Goal: Book appointment/travel/reservation

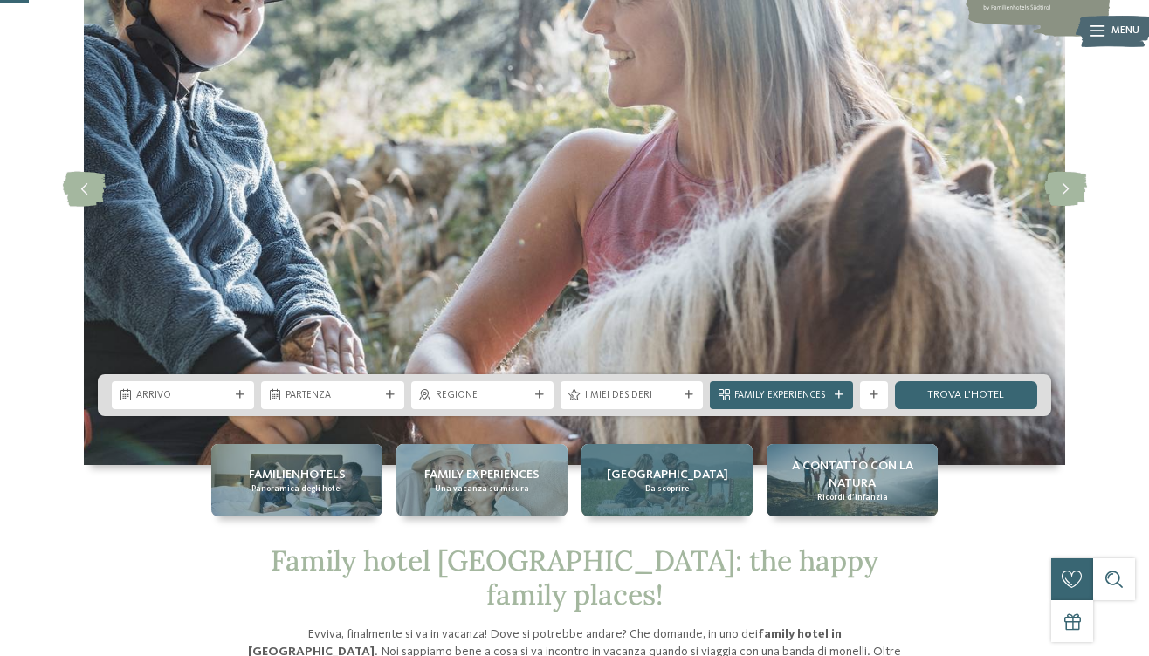
click at [671, 475] on span "[GEOGRAPHIC_DATA]" at bounding box center [667, 474] width 121 height 17
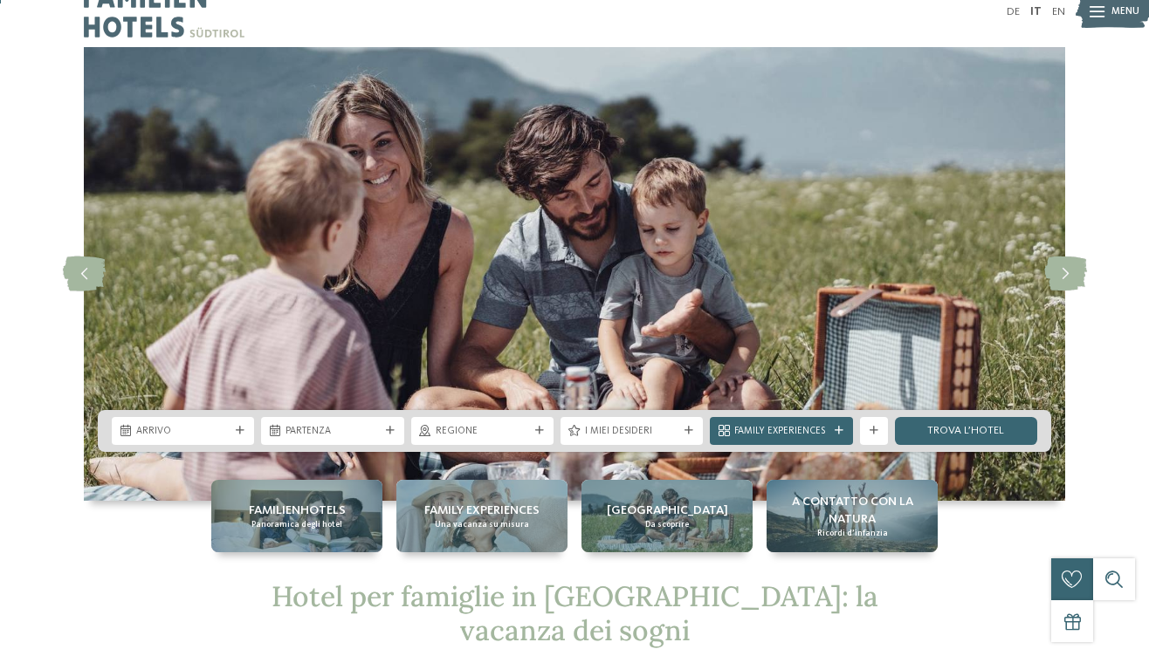
scroll to position [167, 0]
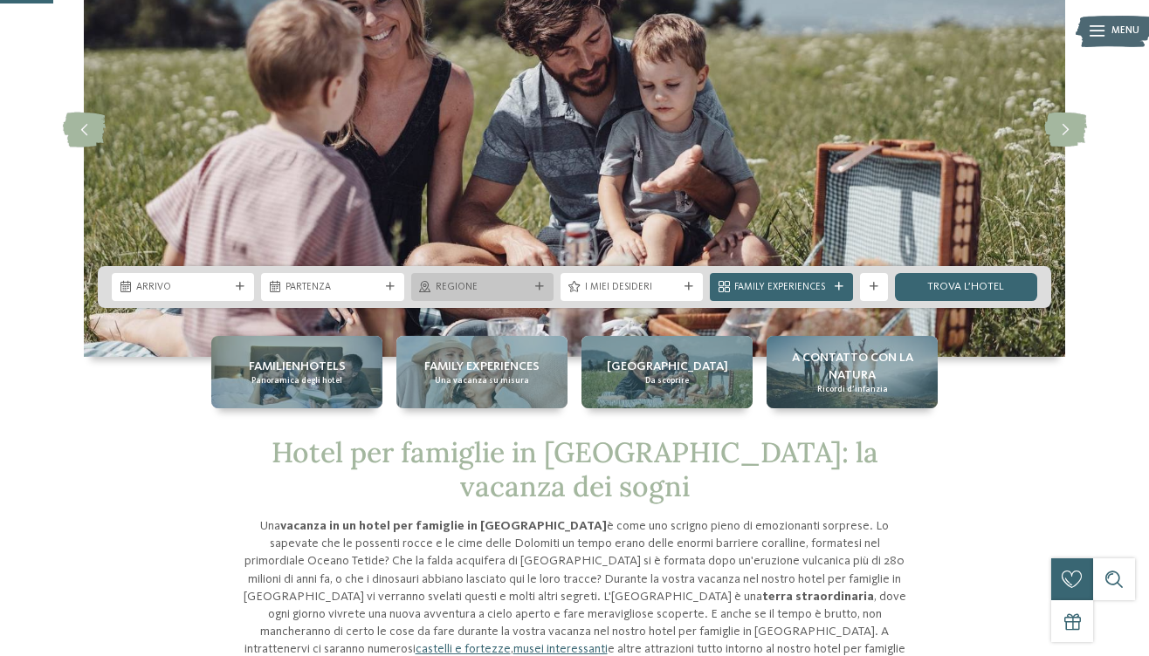
click at [515, 274] on div "Regione" at bounding box center [482, 287] width 142 height 28
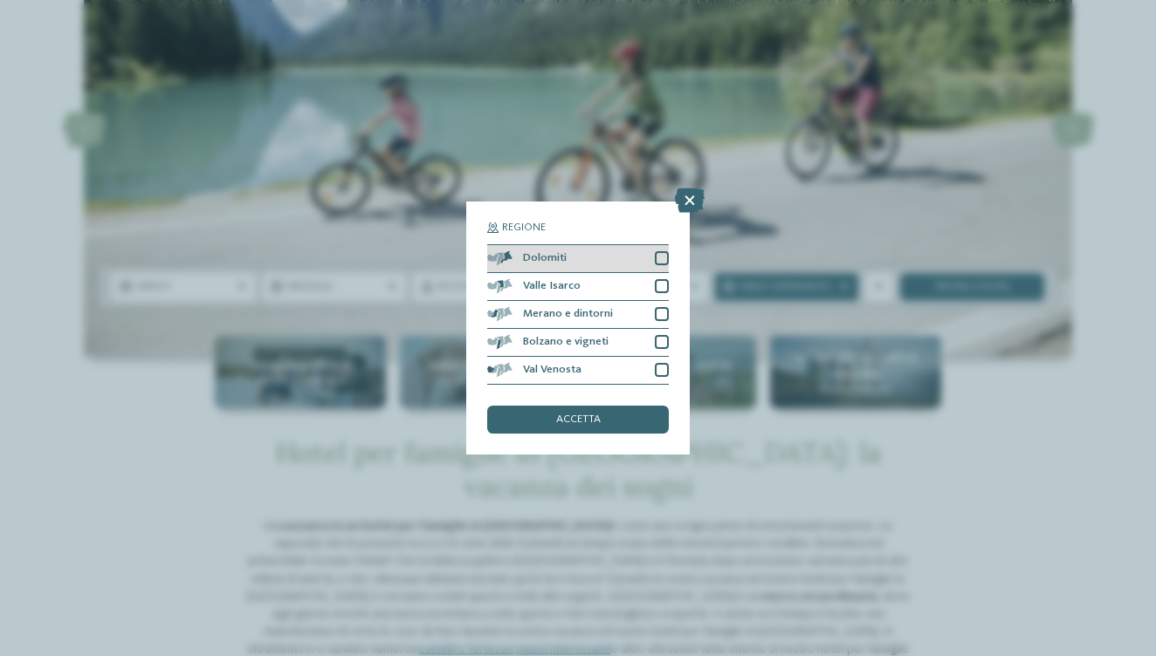
click at [656, 253] on div at bounding box center [662, 258] width 14 height 14
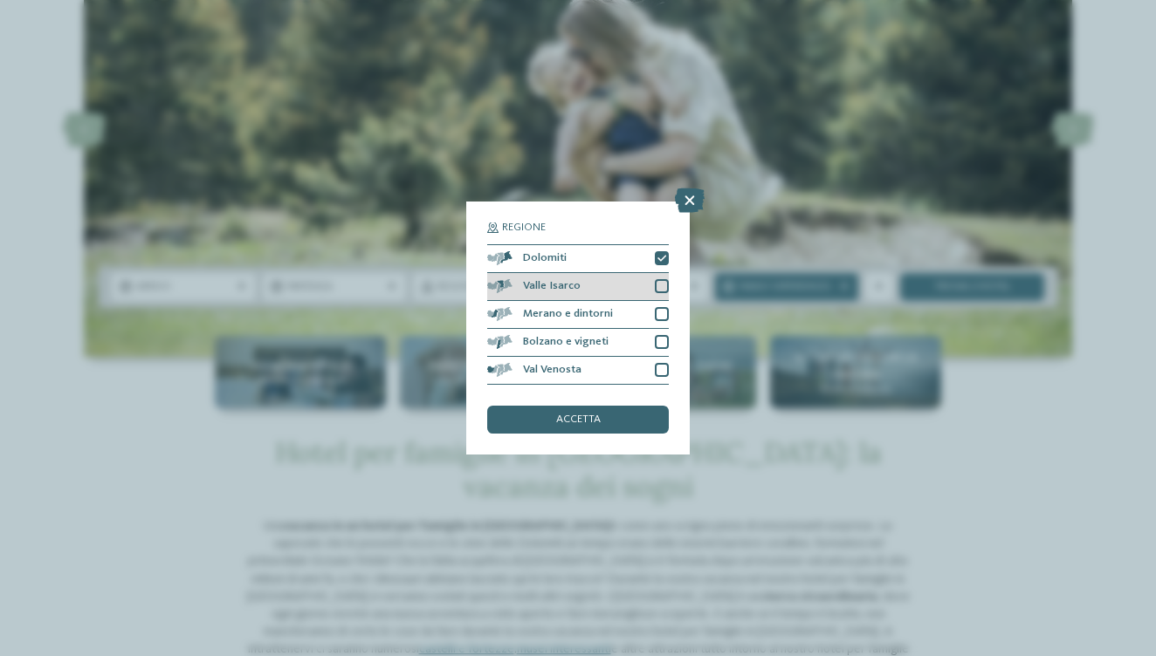
click at [662, 287] on div at bounding box center [662, 286] width 14 height 14
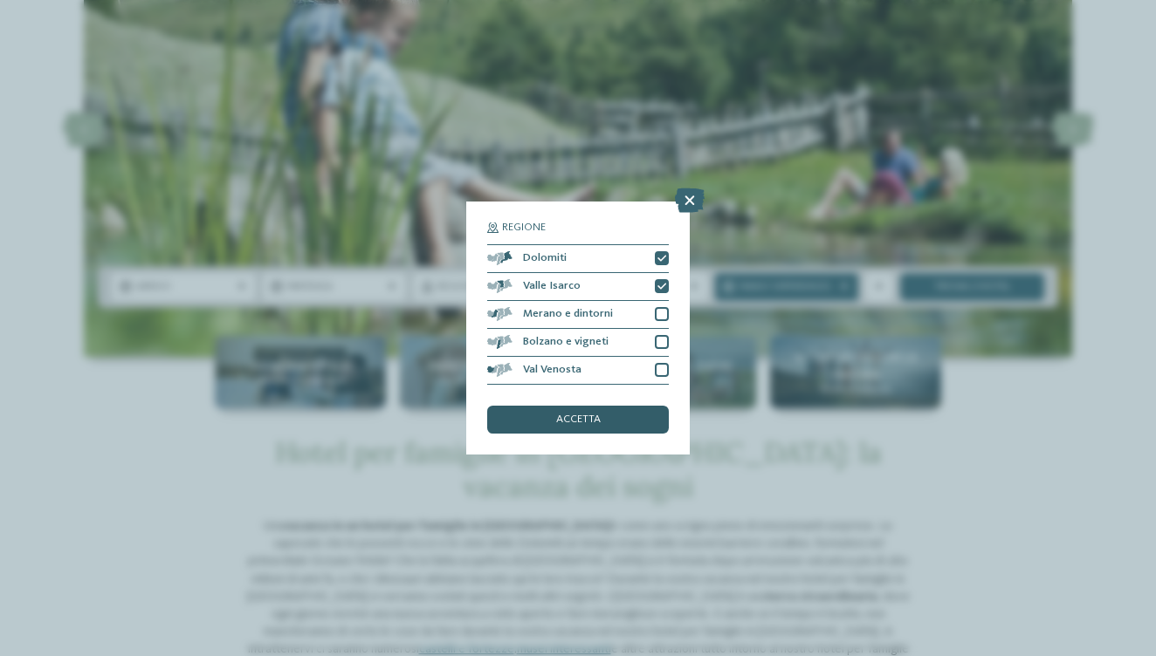
click at [638, 415] on div "accetta" at bounding box center [578, 420] width 182 height 28
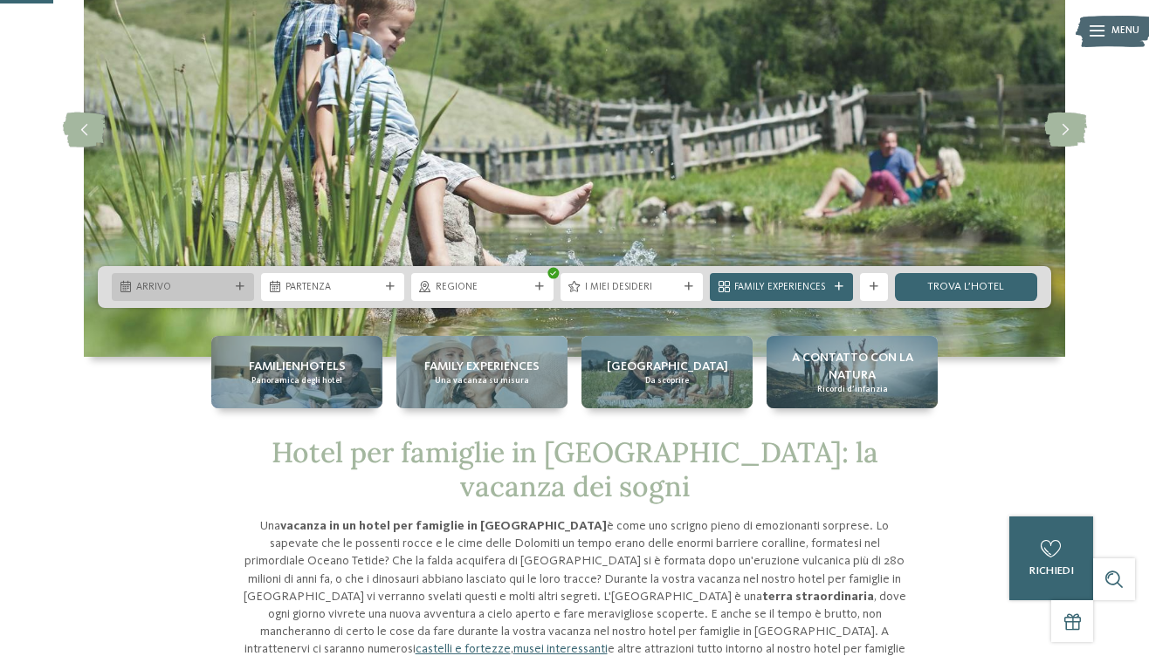
click at [202, 283] on span "Arrivo" at bounding box center [182, 288] width 93 height 14
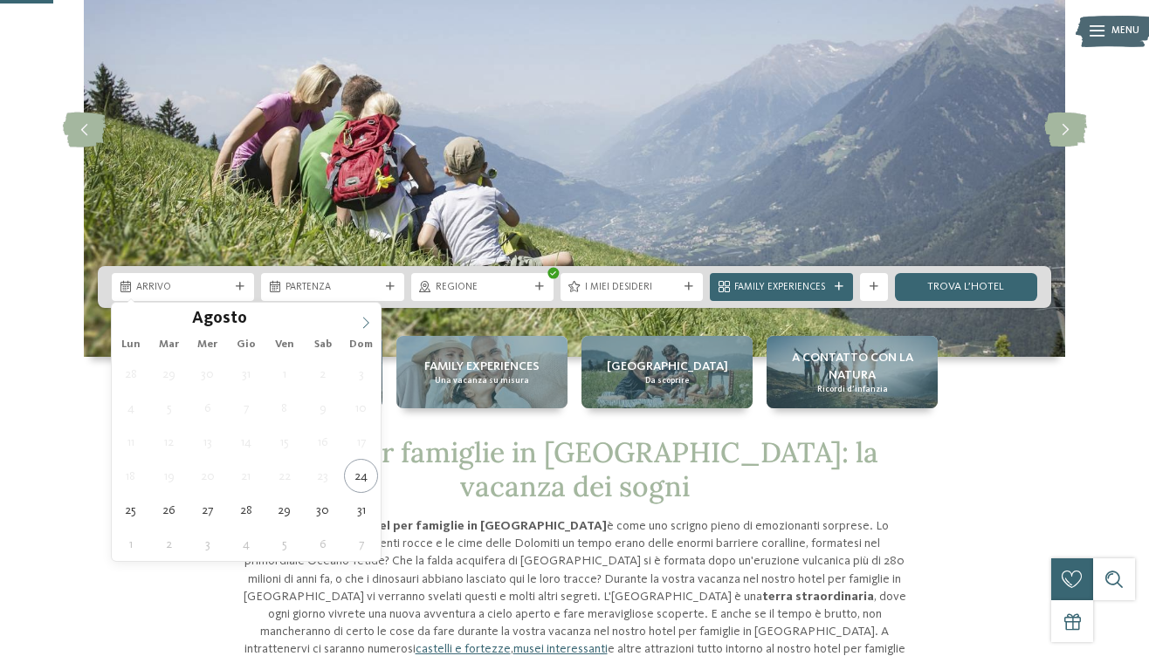
click at [362, 324] on icon at bounding box center [366, 323] width 12 height 12
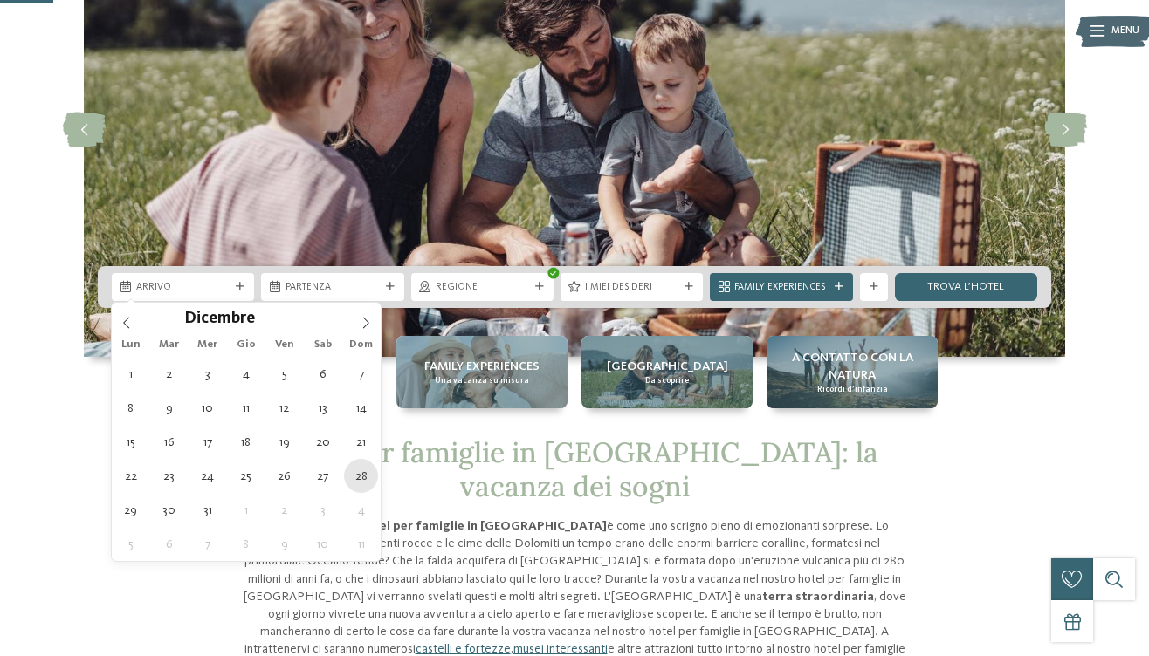
type div "28.12.2025"
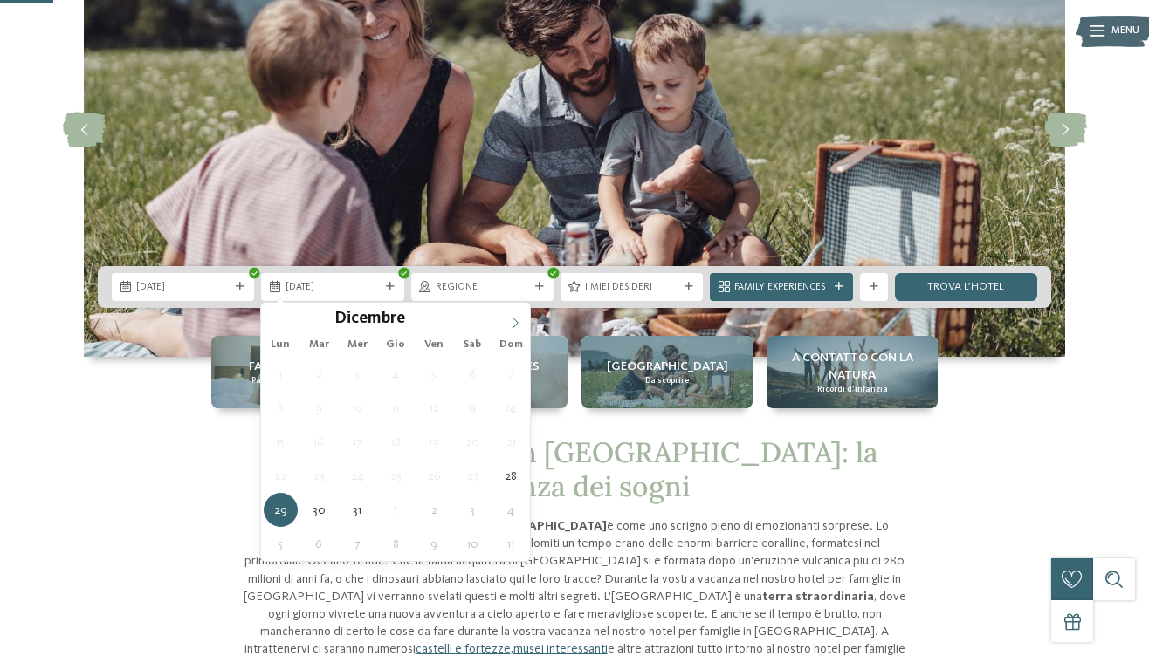
type input "****"
click at [519, 312] on span at bounding box center [515, 318] width 30 height 30
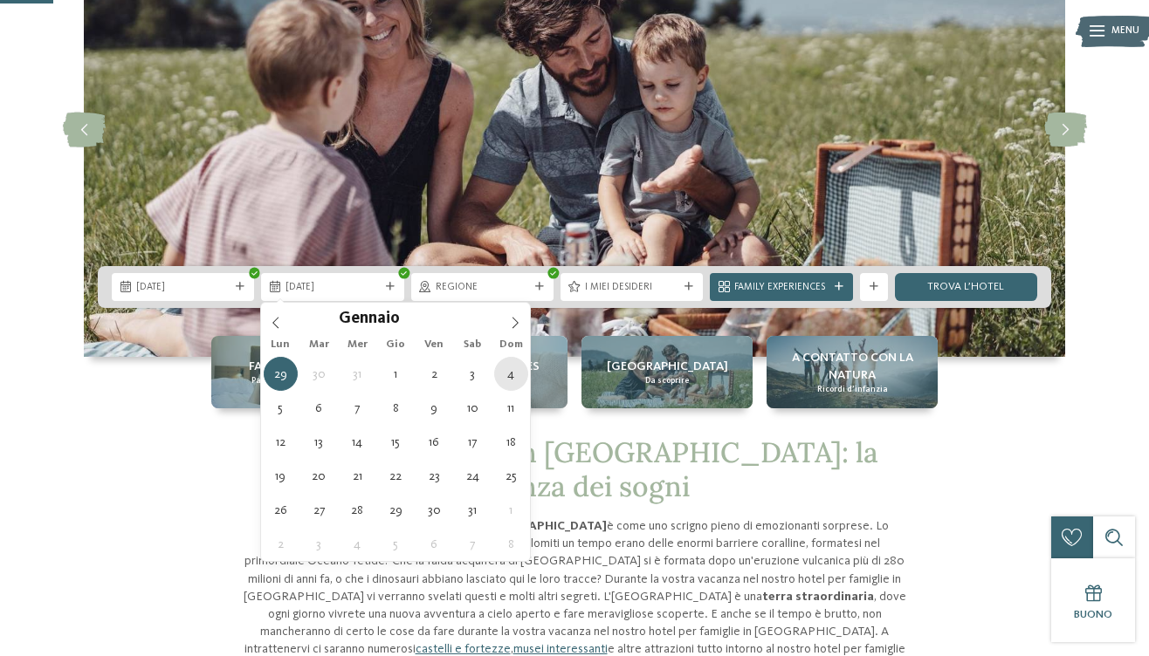
type div "04.01.2026"
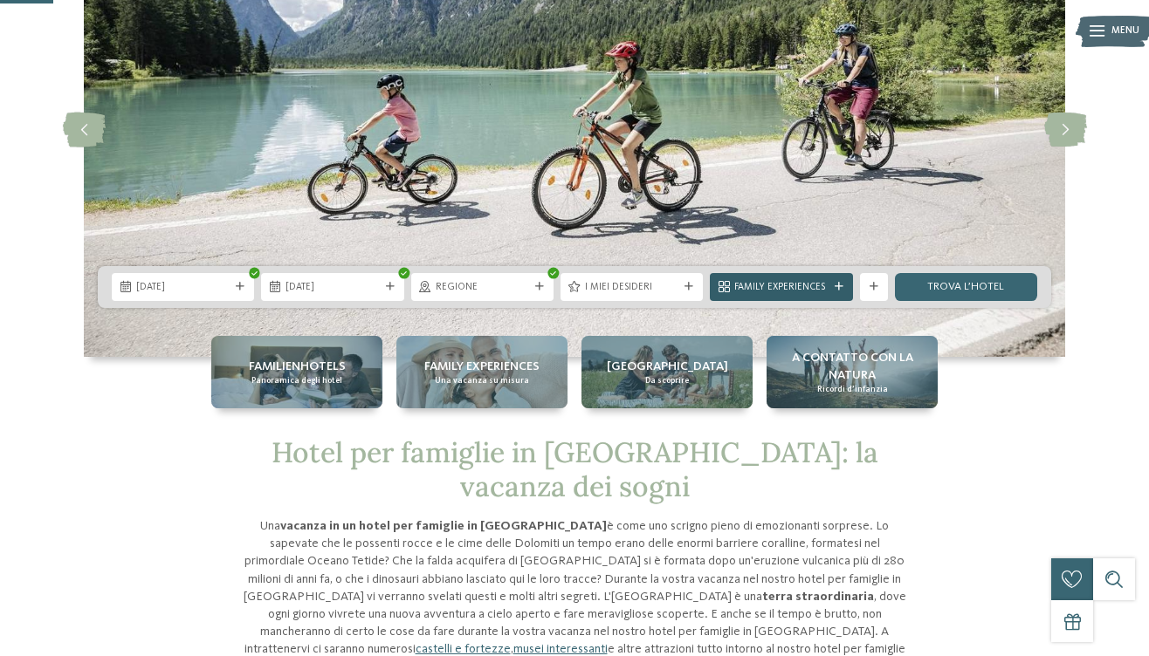
click at [800, 287] on span "Family Experiences" at bounding box center [780, 288] width 93 height 14
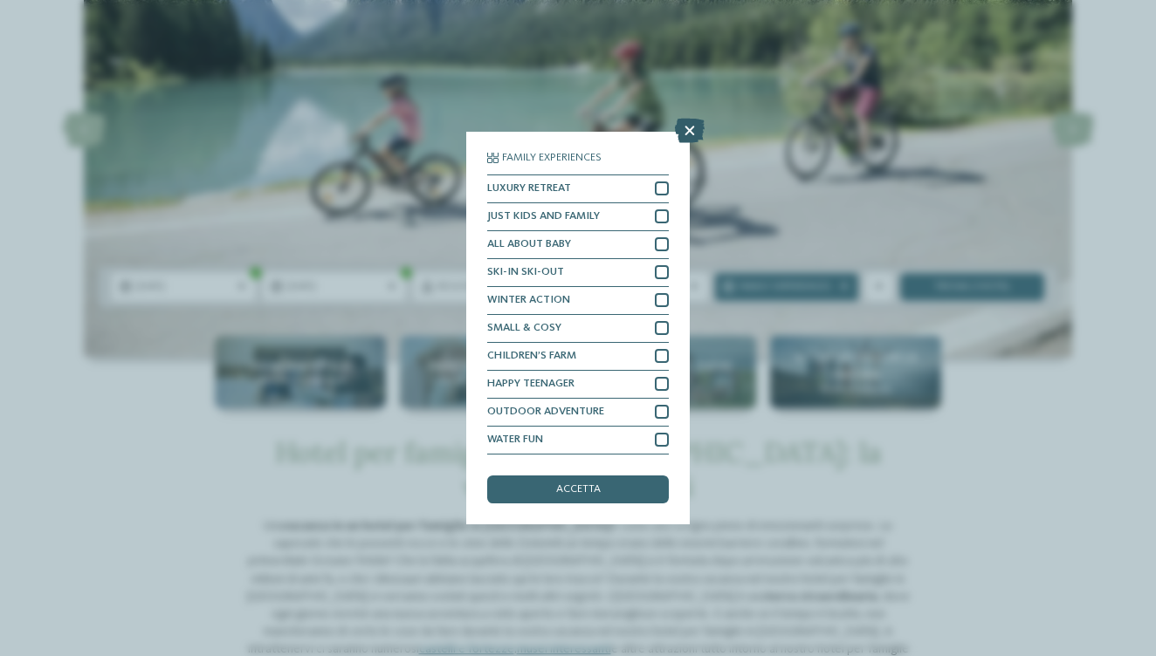
click at [689, 136] on icon at bounding box center [690, 131] width 30 height 24
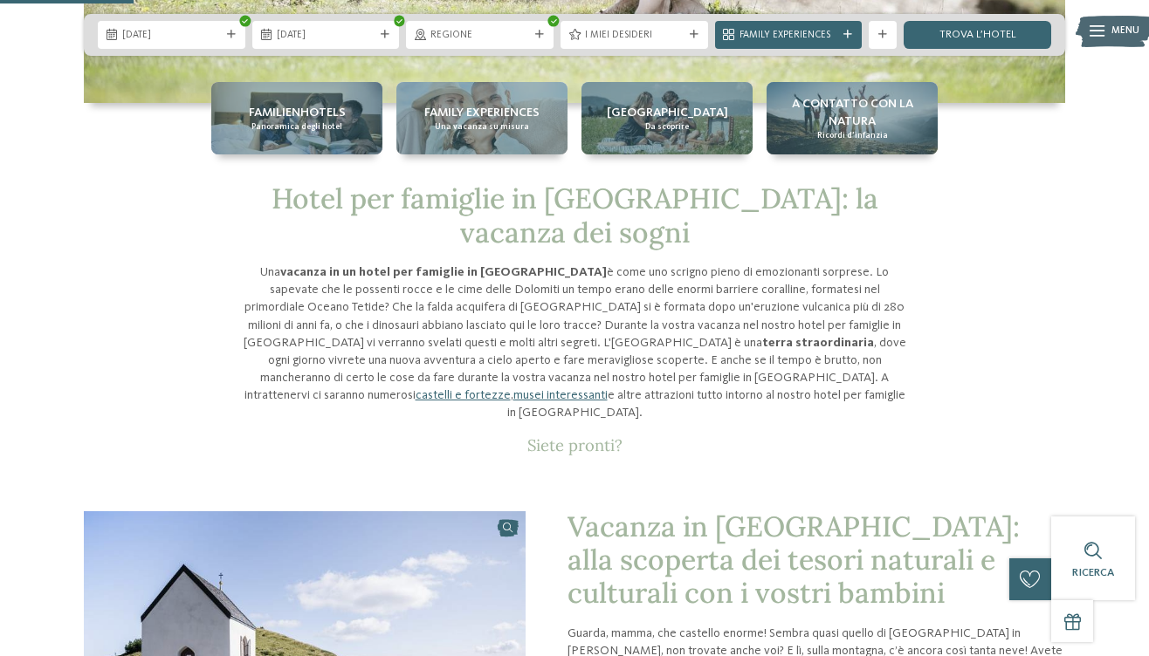
scroll to position [250, 0]
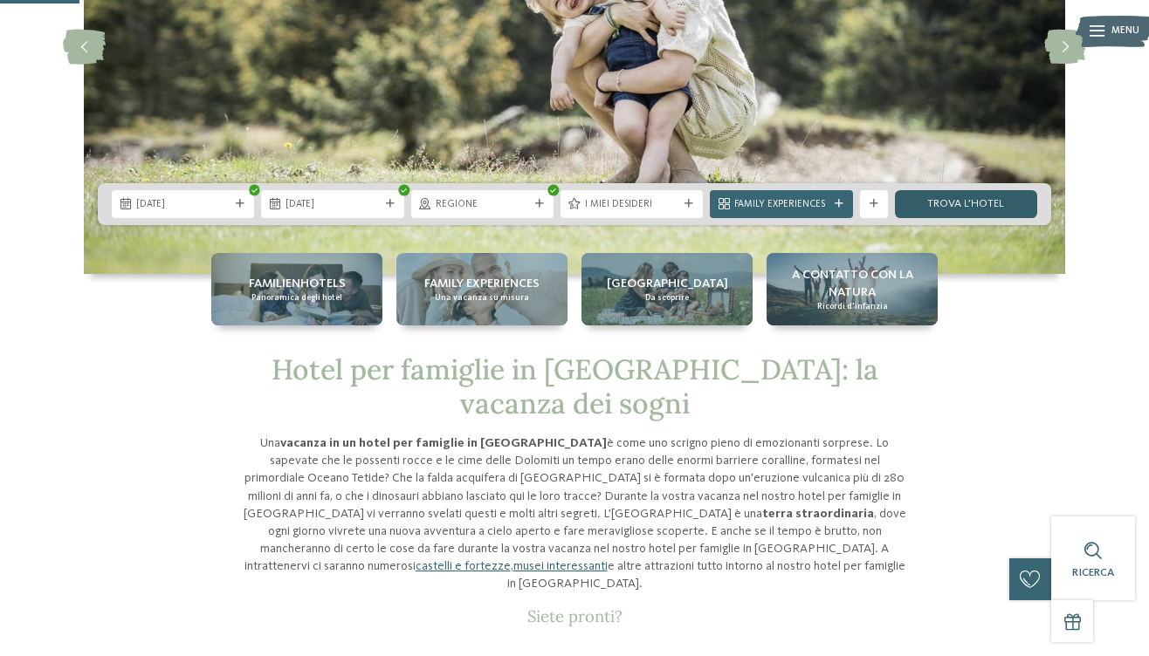
click at [975, 203] on link "trova l’hotel" at bounding box center [966, 204] width 142 height 28
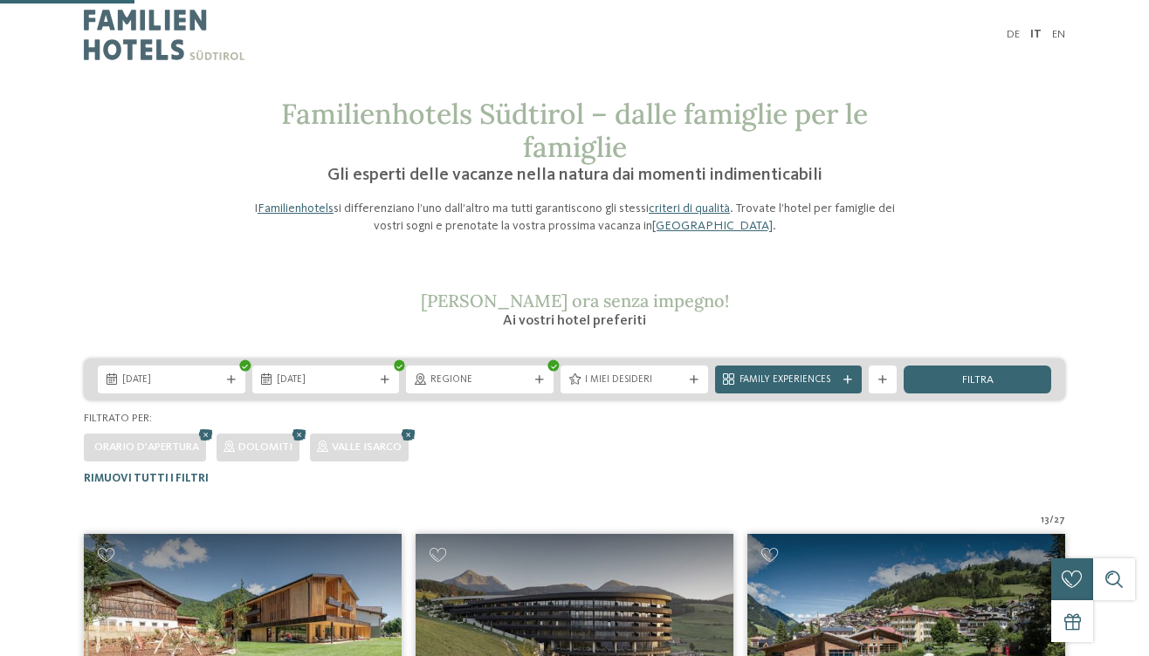
scroll to position [340, 0]
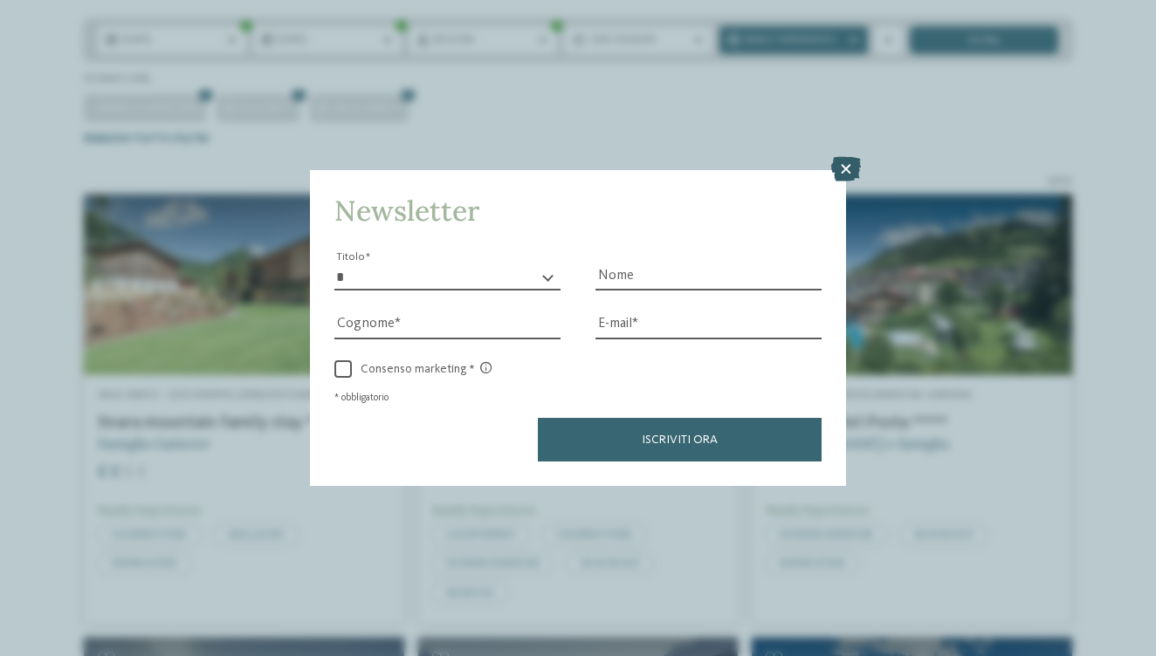
click at [841, 161] on icon at bounding box center [846, 169] width 30 height 24
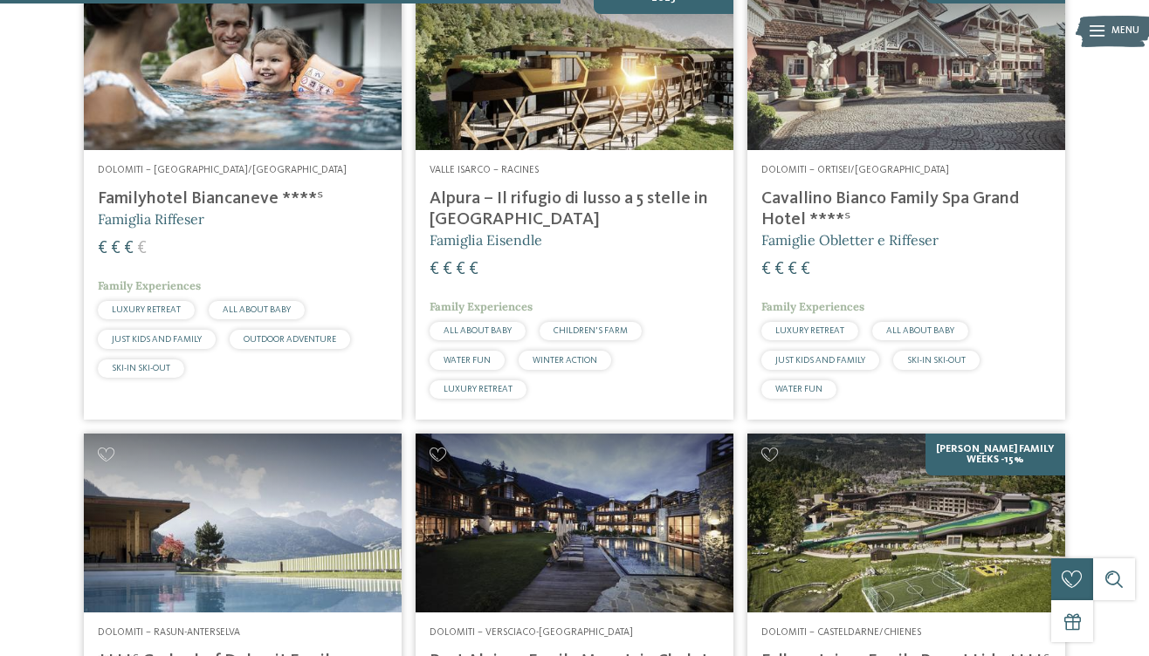
scroll to position [1066, 0]
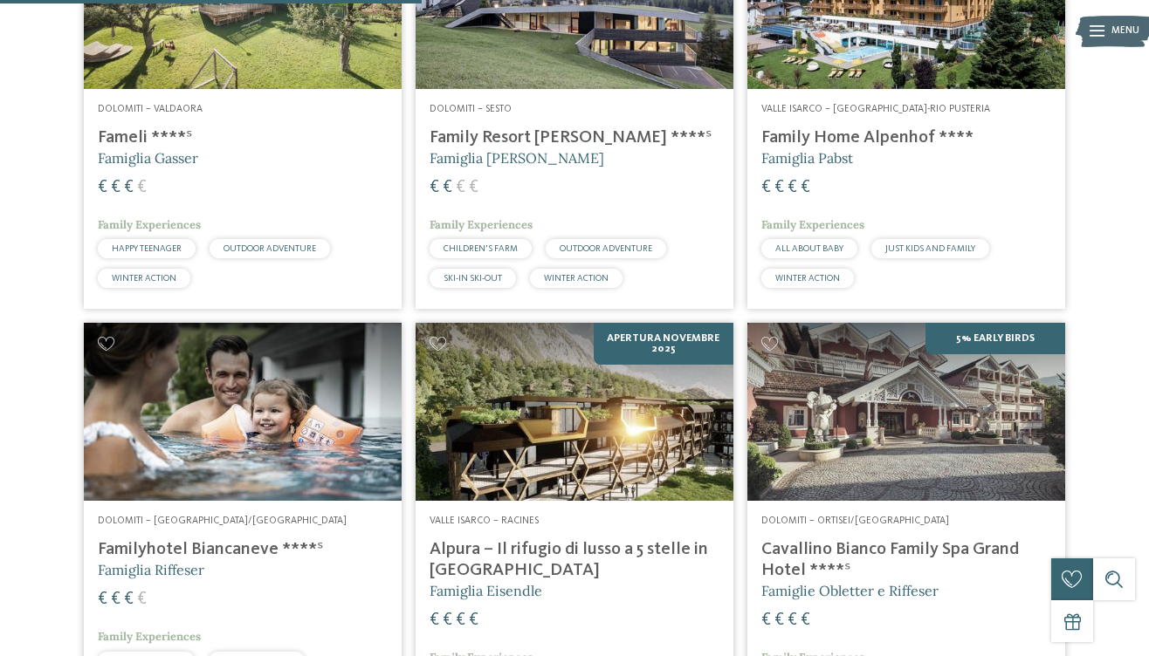
click at [583, 440] on img at bounding box center [574, 412] width 318 height 179
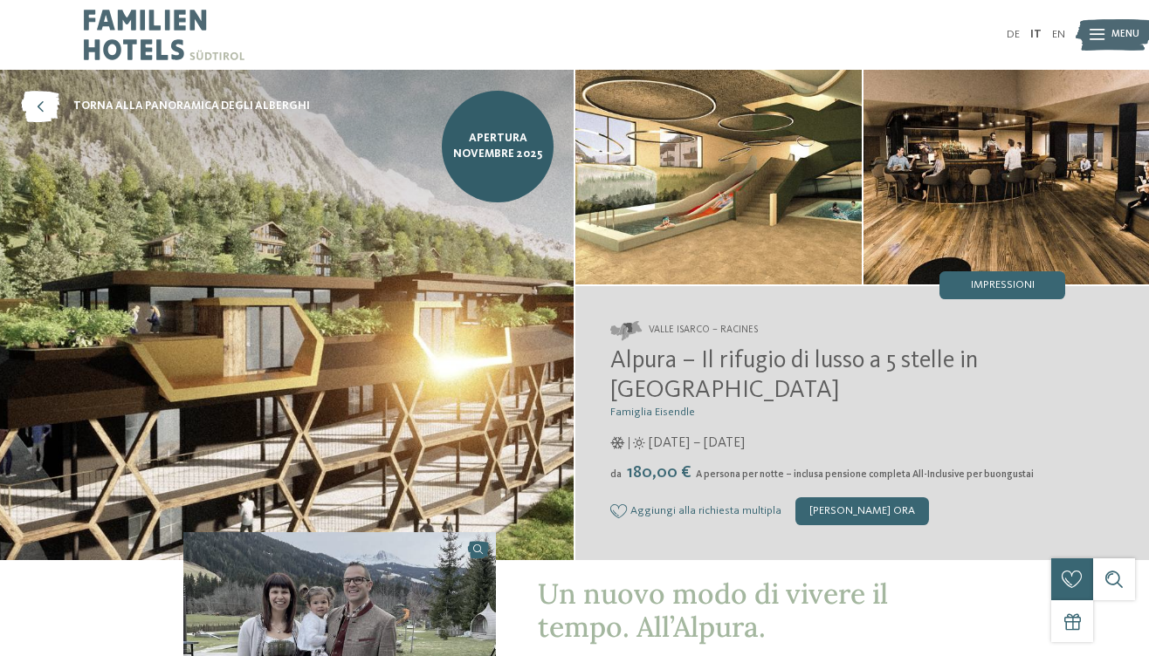
click at [714, 226] on img at bounding box center [718, 177] width 286 height 215
click at [1018, 290] on span "Impressioni" at bounding box center [1003, 285] width 64 height 11
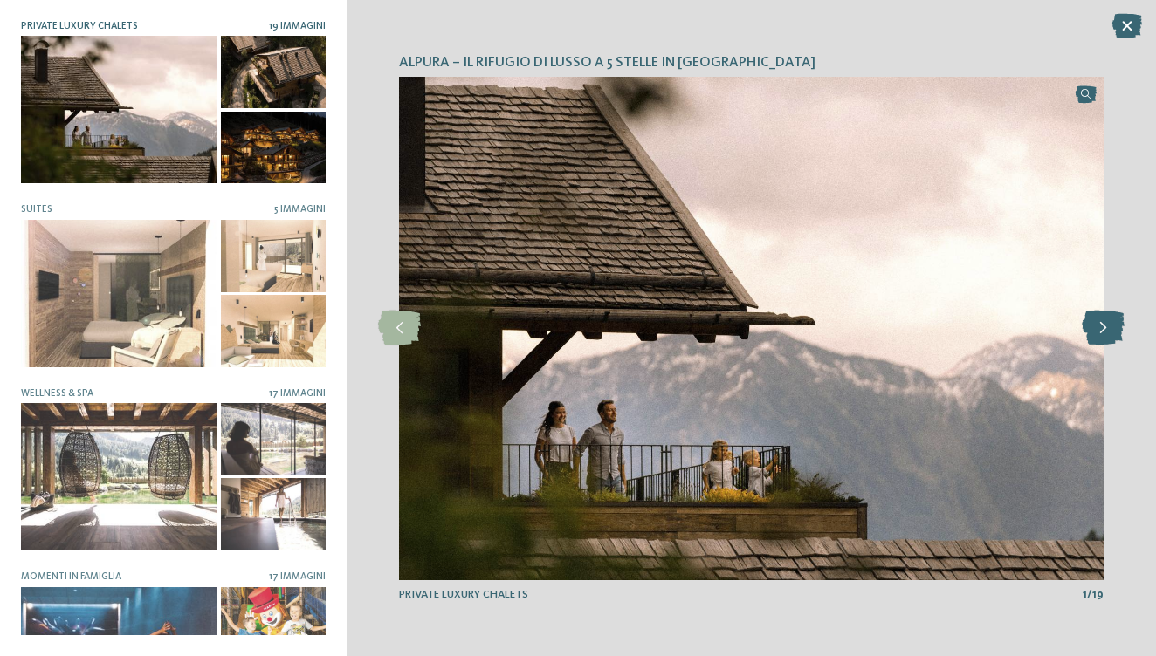
click at [1100, 333] on icon at bounding box center [1102, 328] width 43 height 35
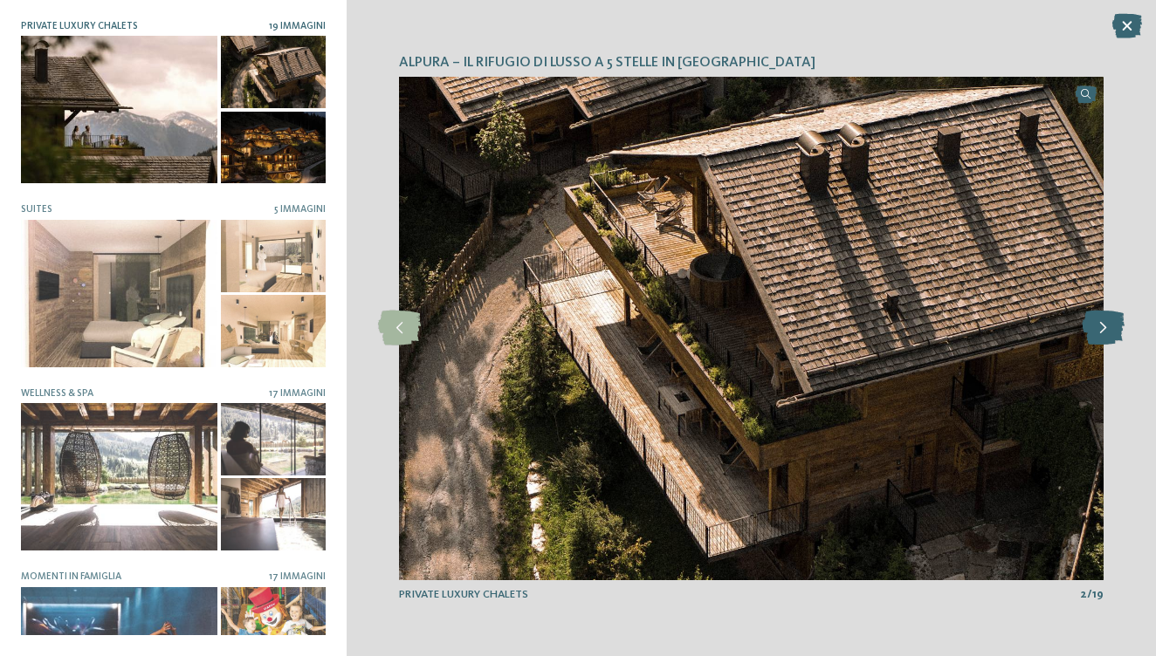
click at [1100, 333] on icon at bounding box center [1102, 328] width 43 height 35
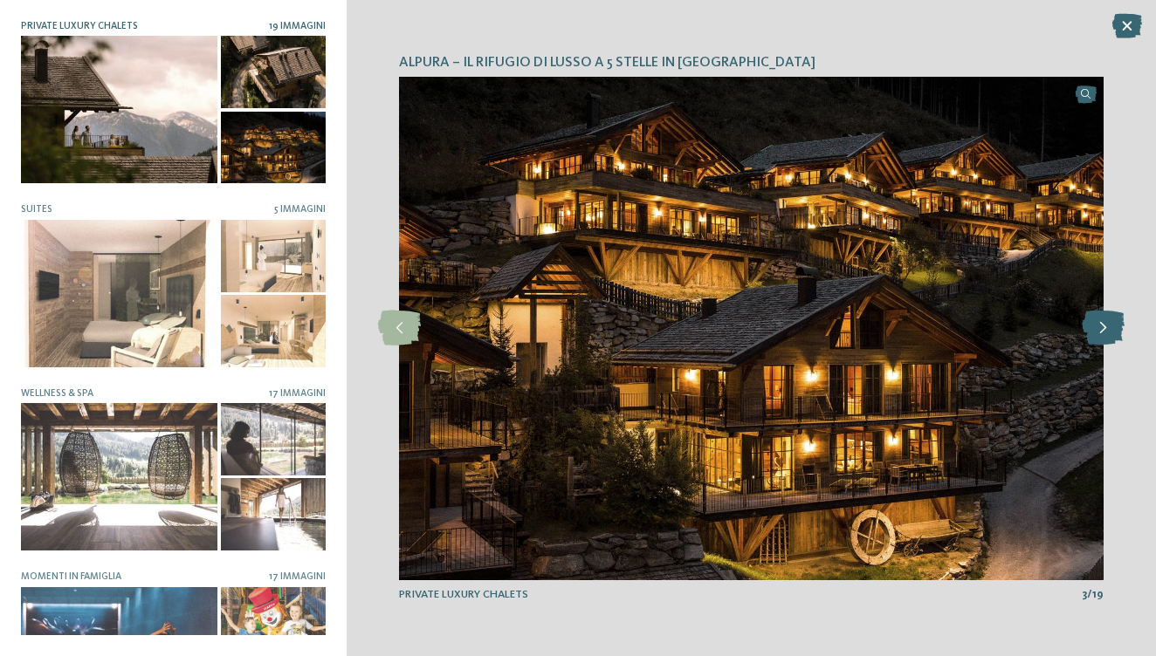
click at [1100, 333] on icon at bounding box center [1102, 328] width 43 height 35
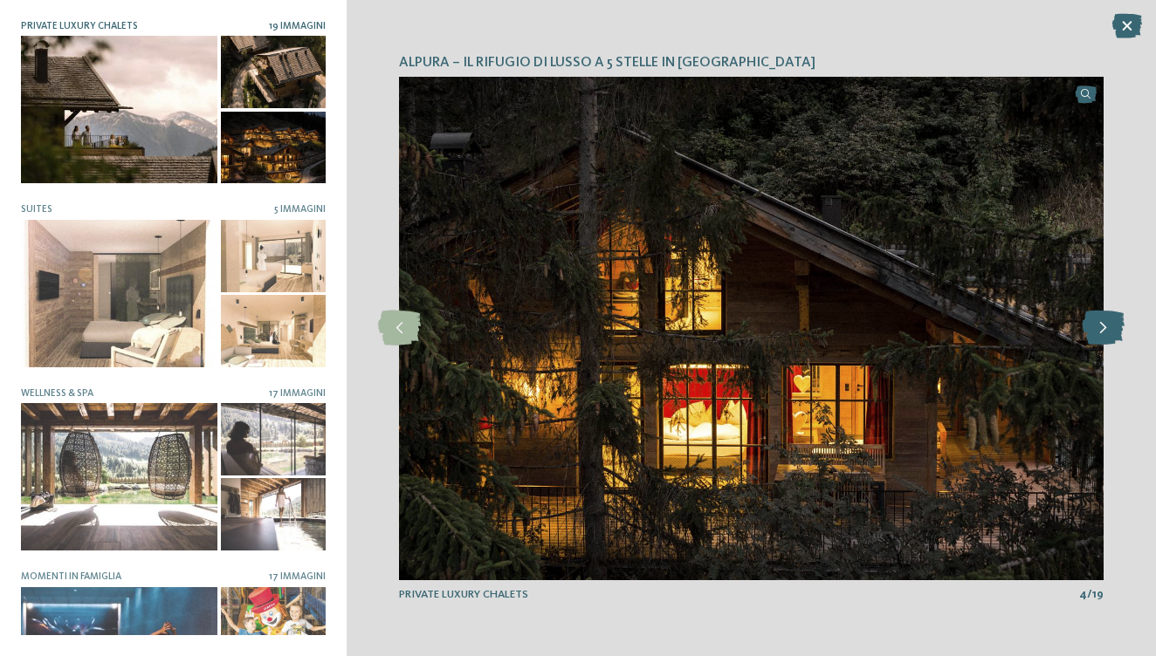
click at [1100, 333] on icon at bounding box center [1102, 328] width 43 height 35
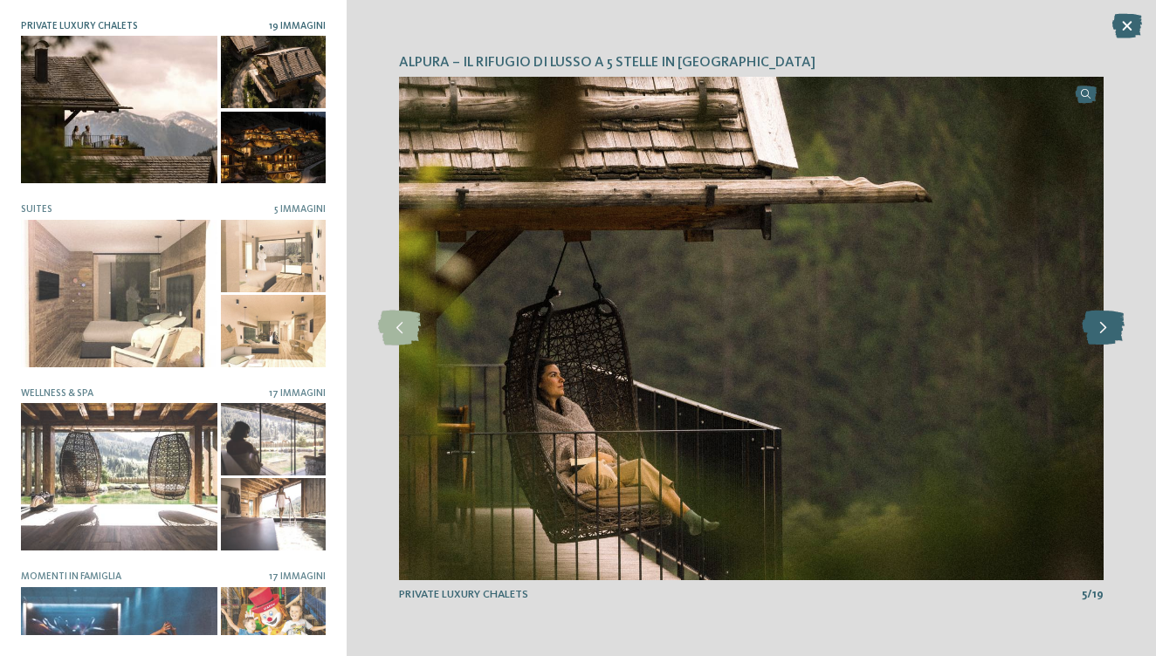
click at [1099, 333] on icon at bounding box center [1102, 328] width 43 height 35
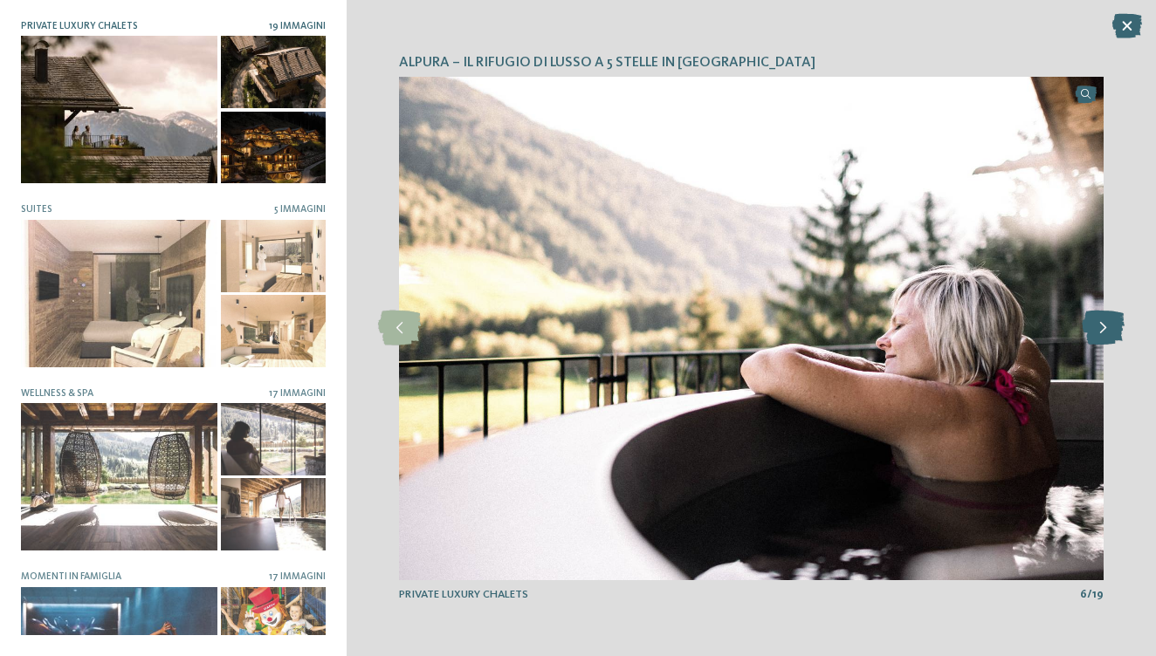
click at [1099, 333] on icon at bounding box center [1102, 328] width 43 height 35
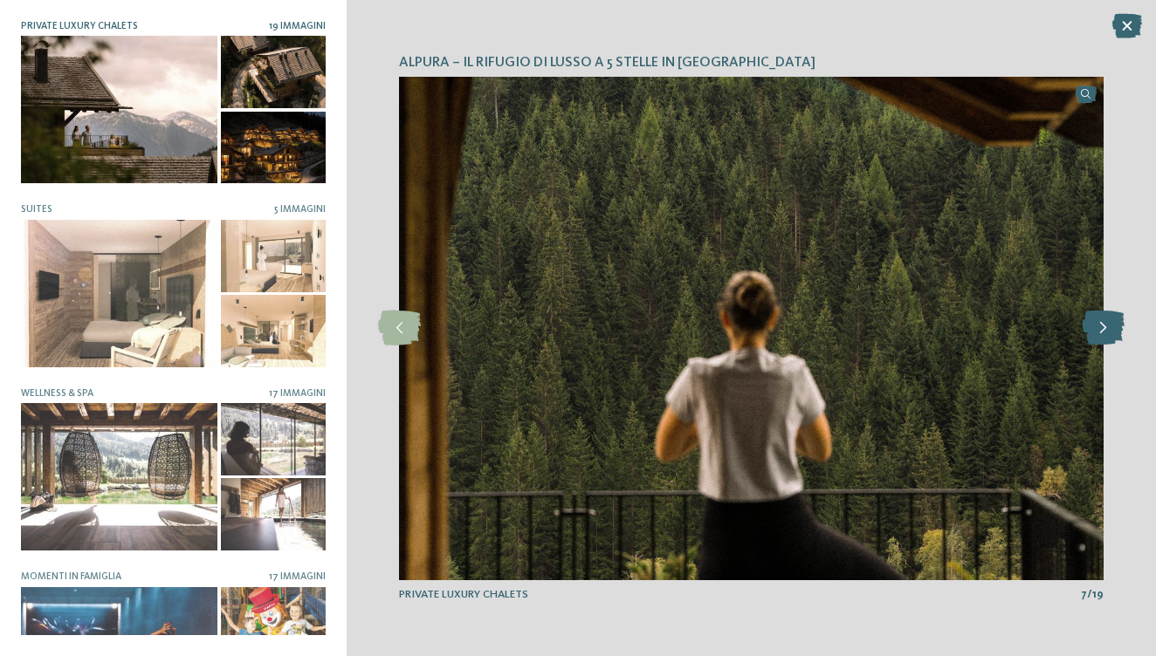
click at [1099, 333] on icon at bounding box center [1102, 328] width 43 height 35
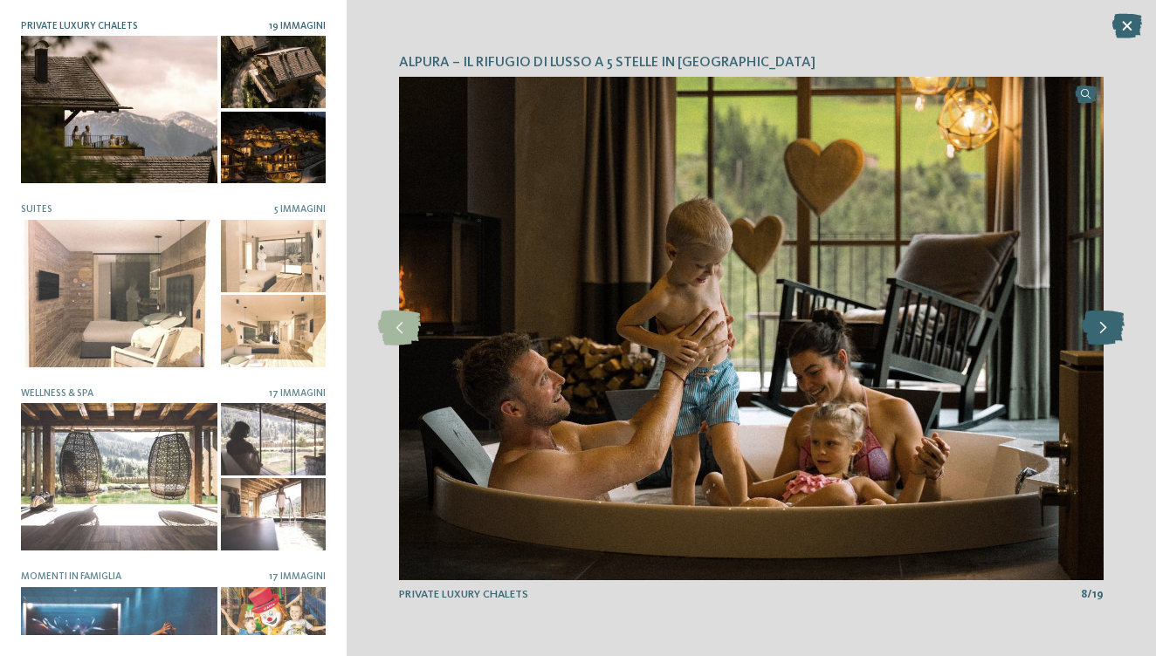
click at [1099, 333] on icon at bounding box center [1102, 328] width 43 height 35
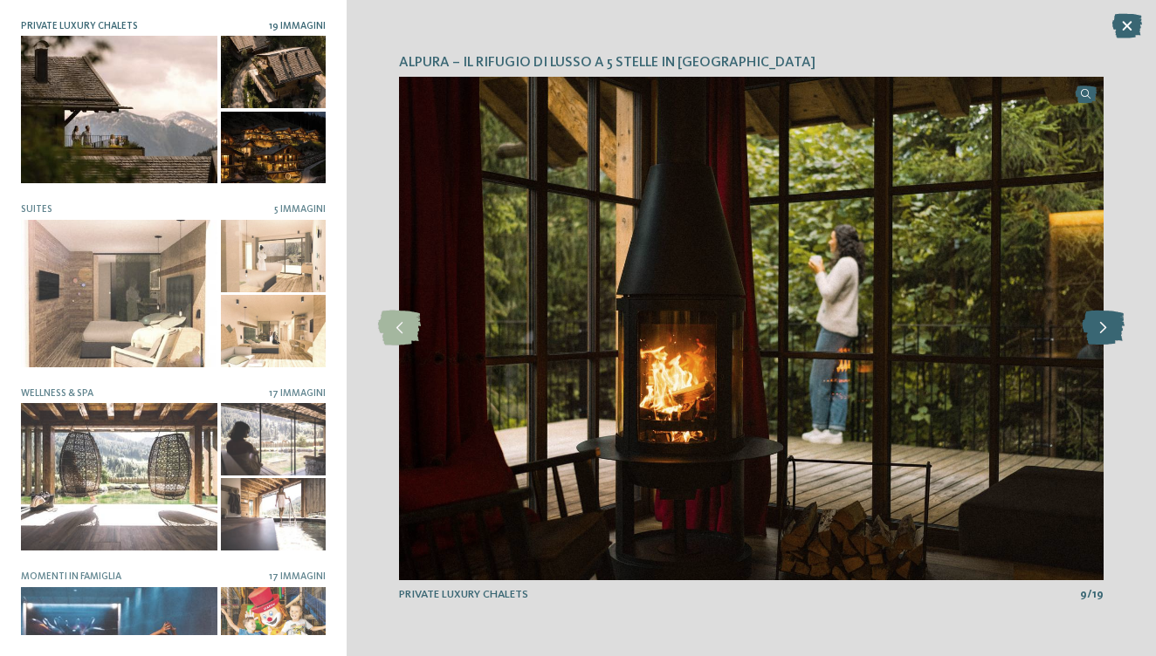
click at [1099, 333] on icon at bounding box center [1102, 328] width 43 height 35
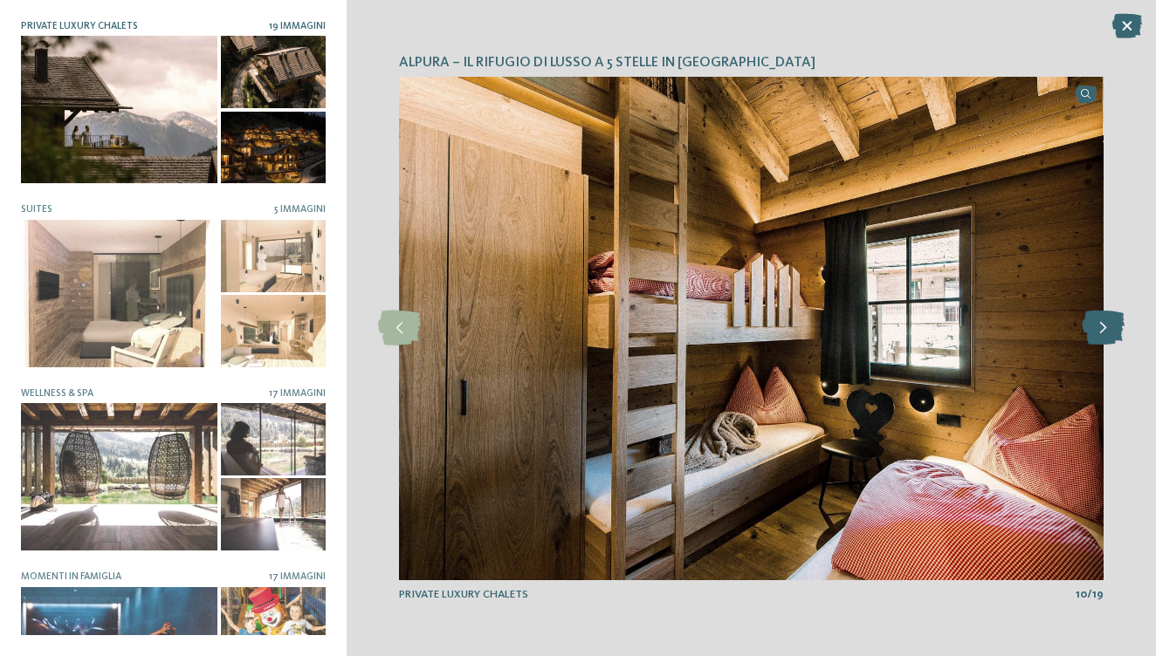
click at [1099, 333] on icon at bounding box center [1102, 328] width 43 height 35
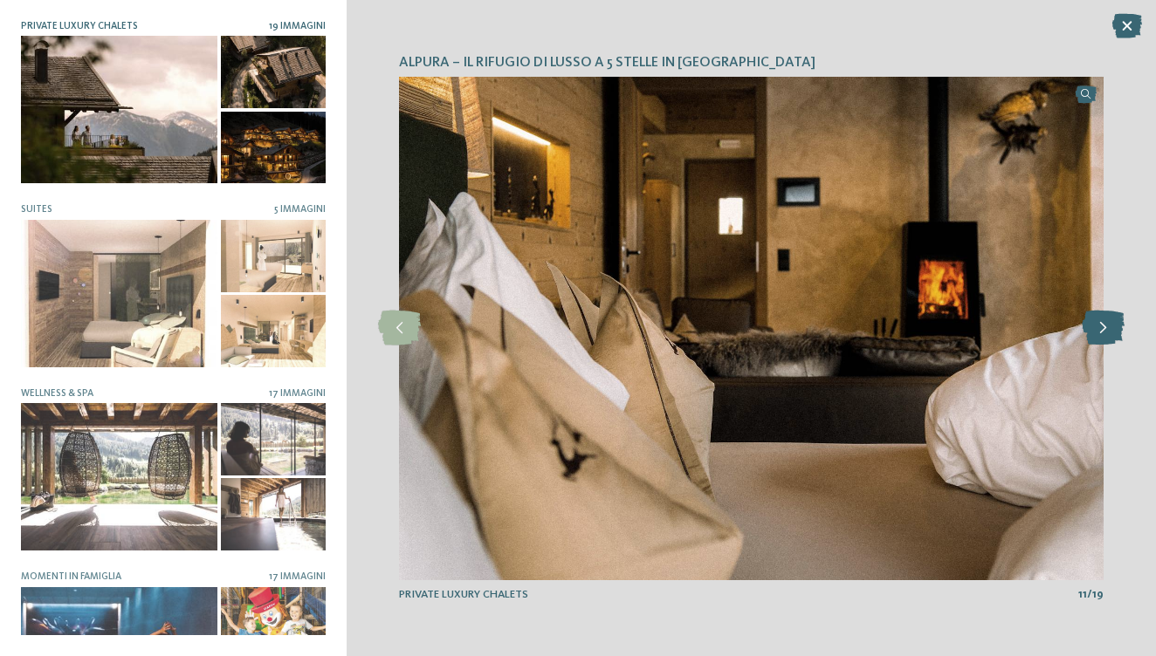
click at [1099, 333] on icon at bounding box center [1102, 328] width 43 height 35
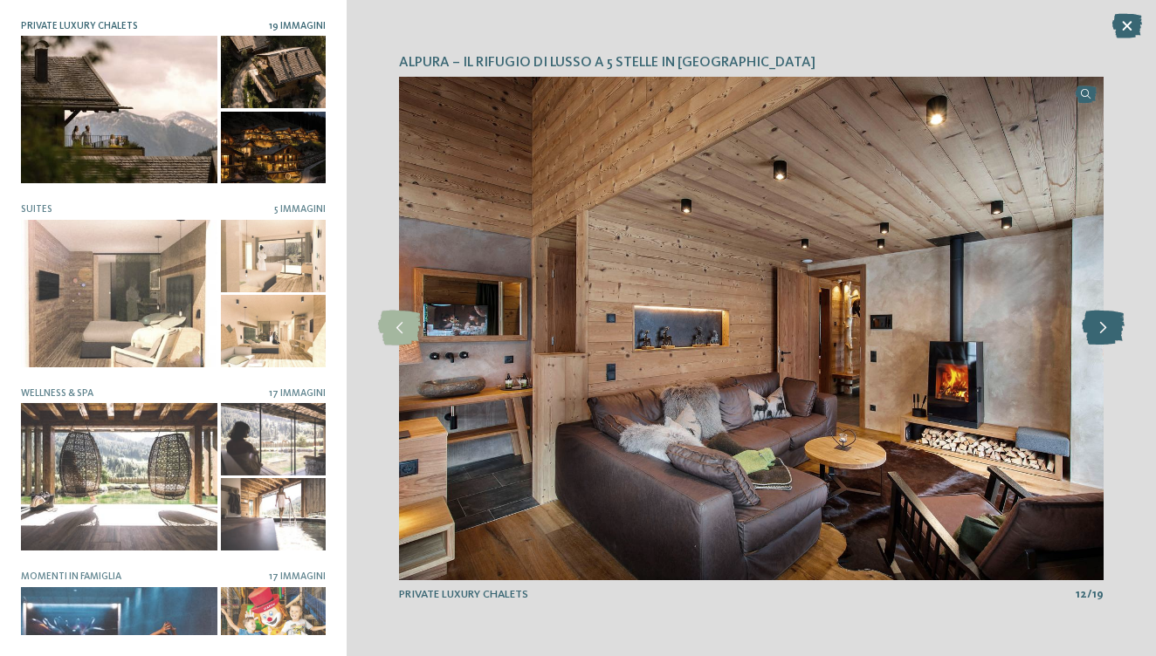
click at [1099, 333] on icon at bounding box center [1102, 328] width 43 height 35
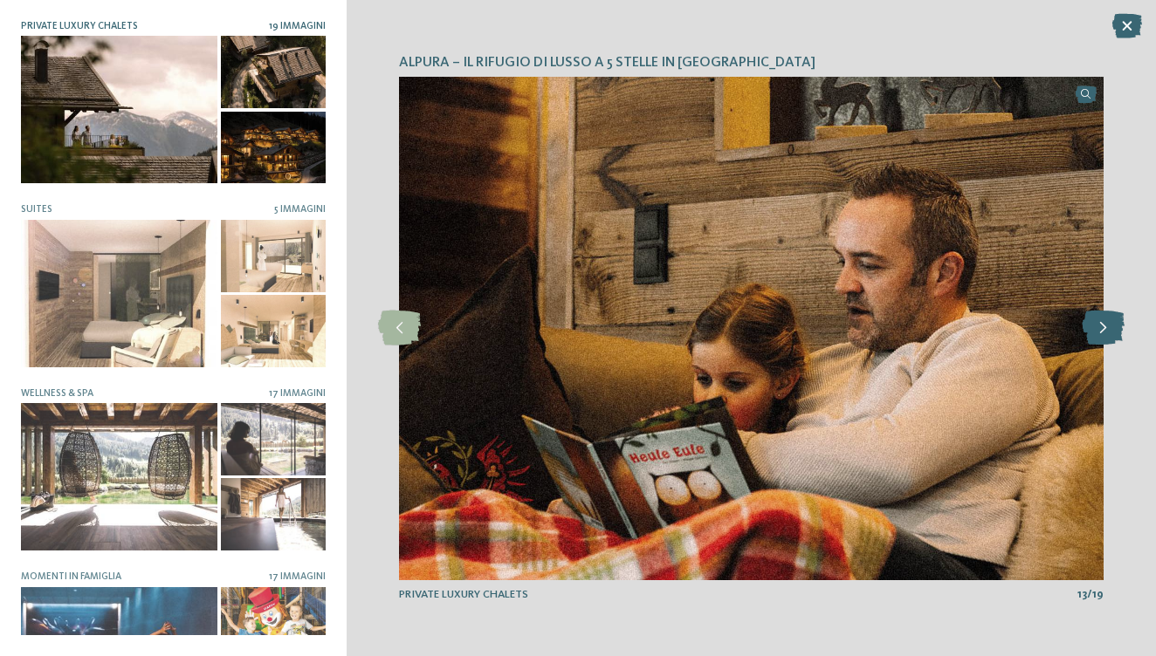
click at [1099, 333] on icon at bounding box center [1102, 328] width 43 height 35
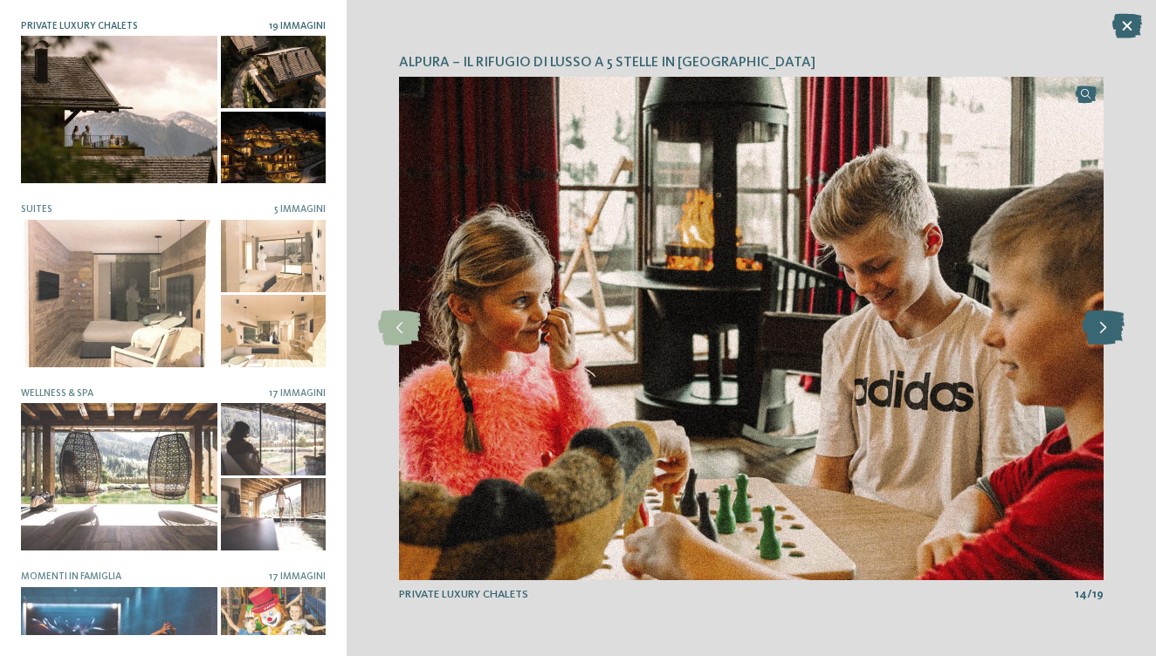
click at [1099, 333] on icon at bounding box center [1102, 328] width 43 height 35
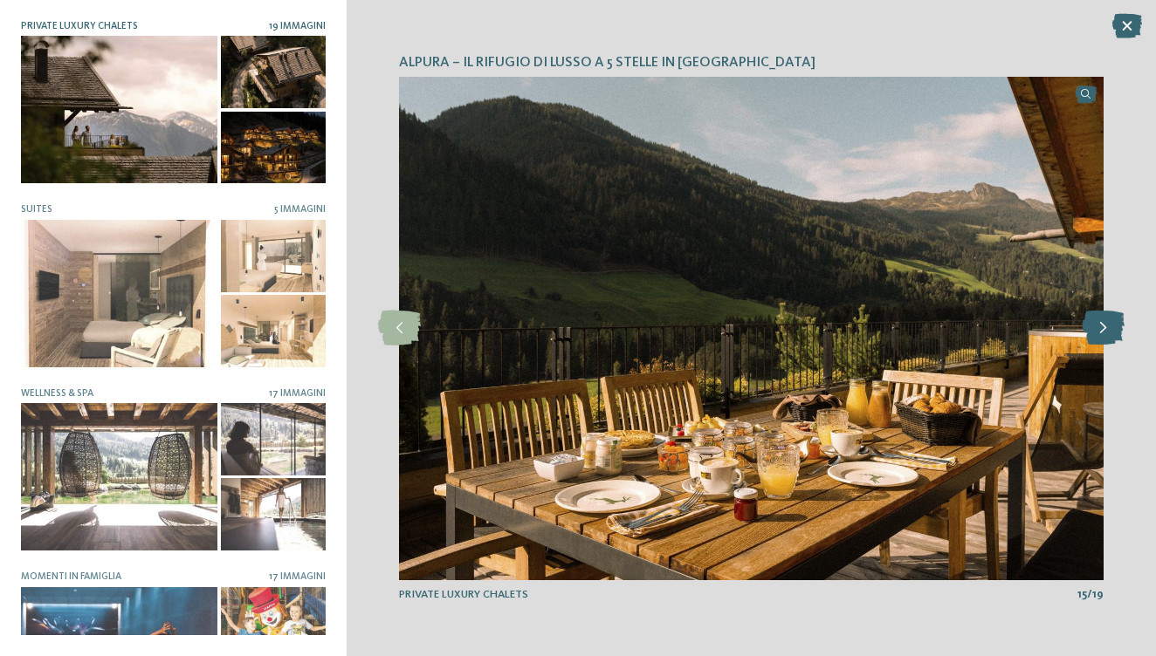
click at [1099, 333] on icon at bounding box center [1102, 328] width 43 height 35
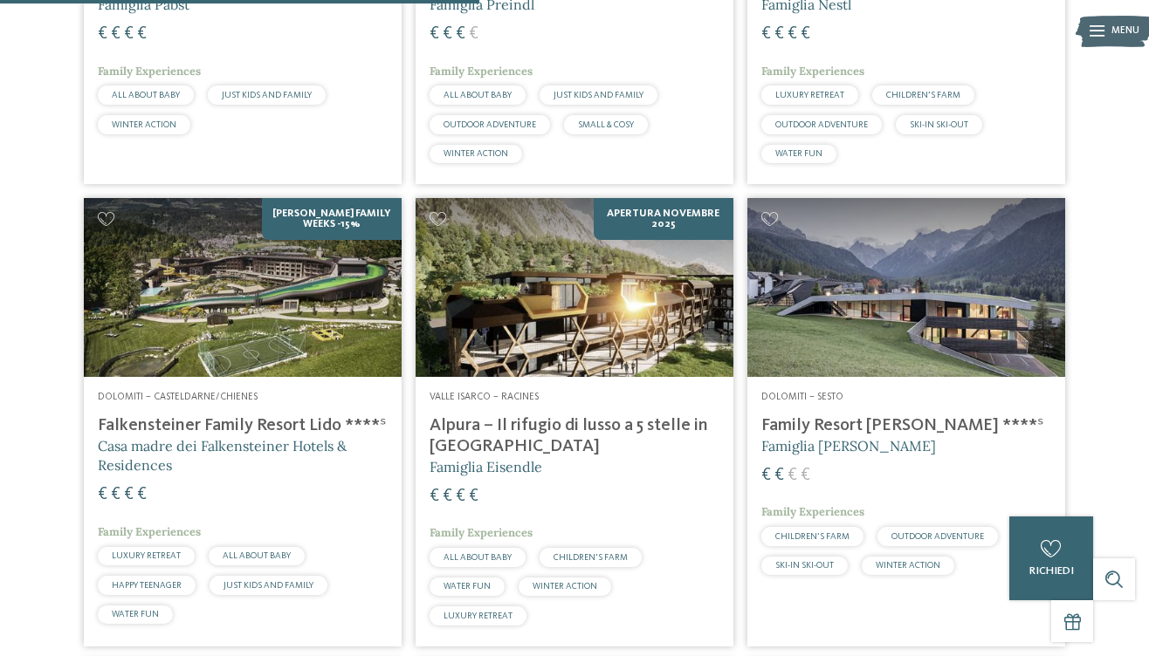
scroll to position [1223, 0]
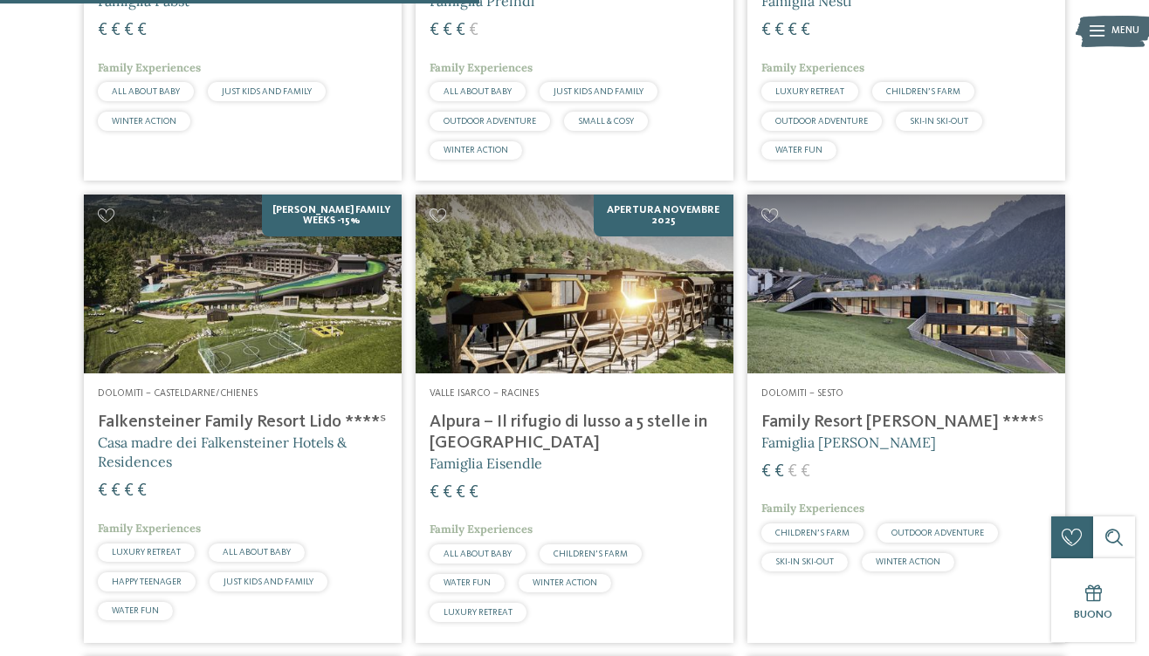
click at [775, 463] on span "€" at bounding box center [779, 471] width 10 height 17
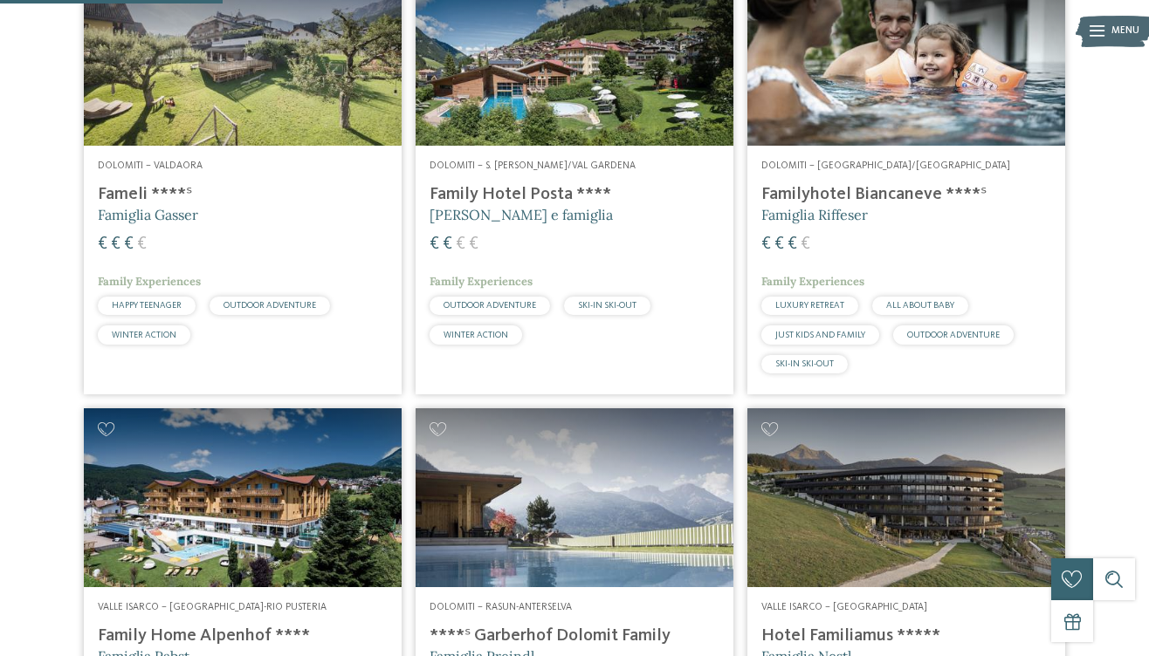
scroll to position [416, 0]
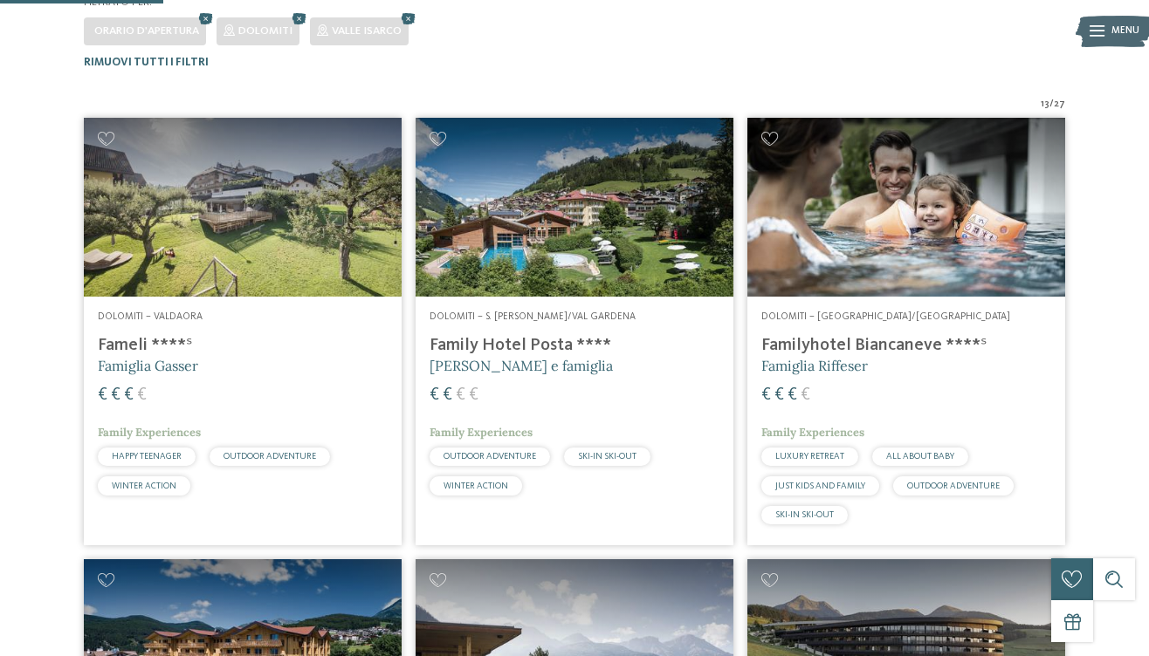
click at [895, 257] on img at bounding box center [906, 207] width 318 height 179
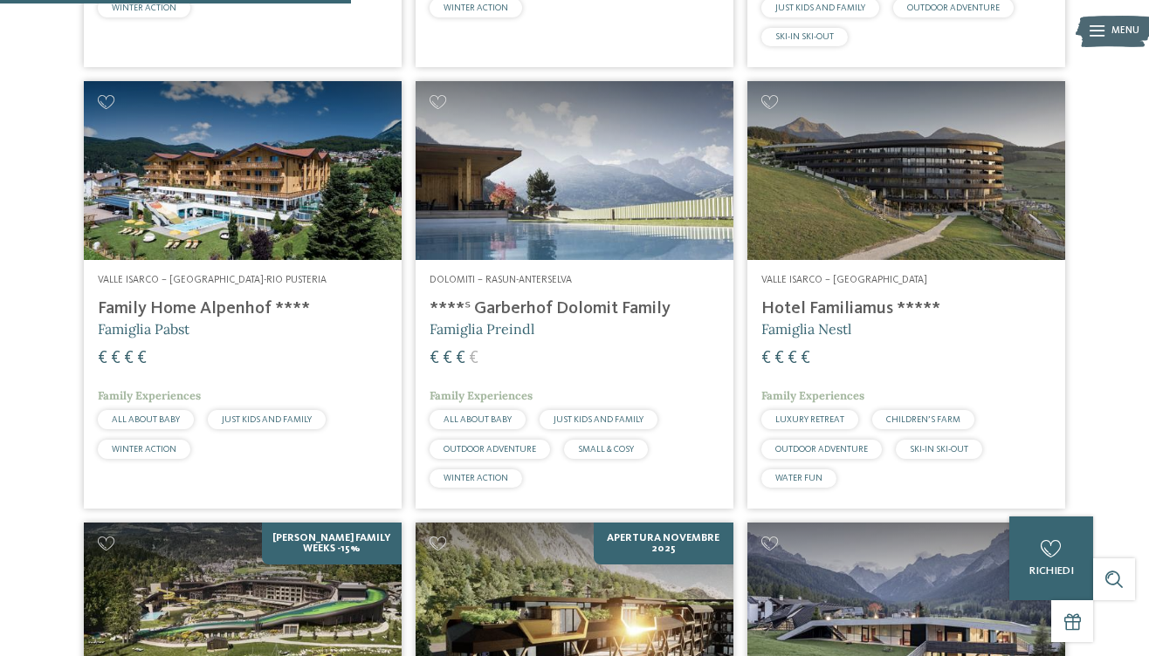
scroll to position [0, 0]
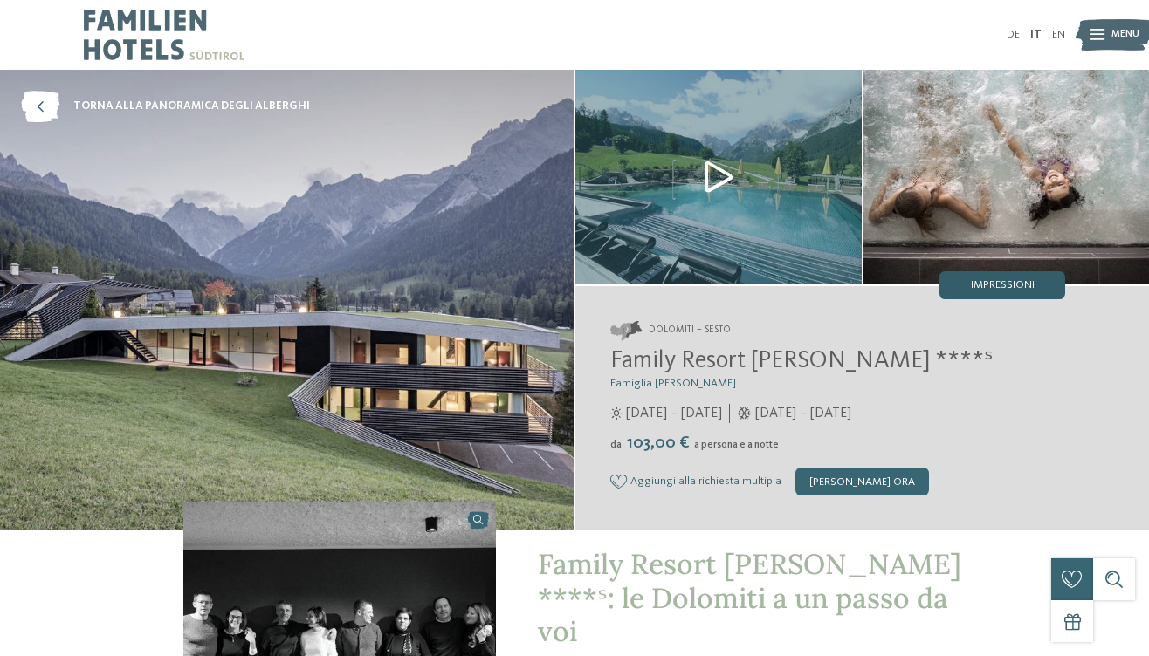
click at [1004, 292] on span "Impressioni" at bounding box center [1003, 285] width 64 height 11
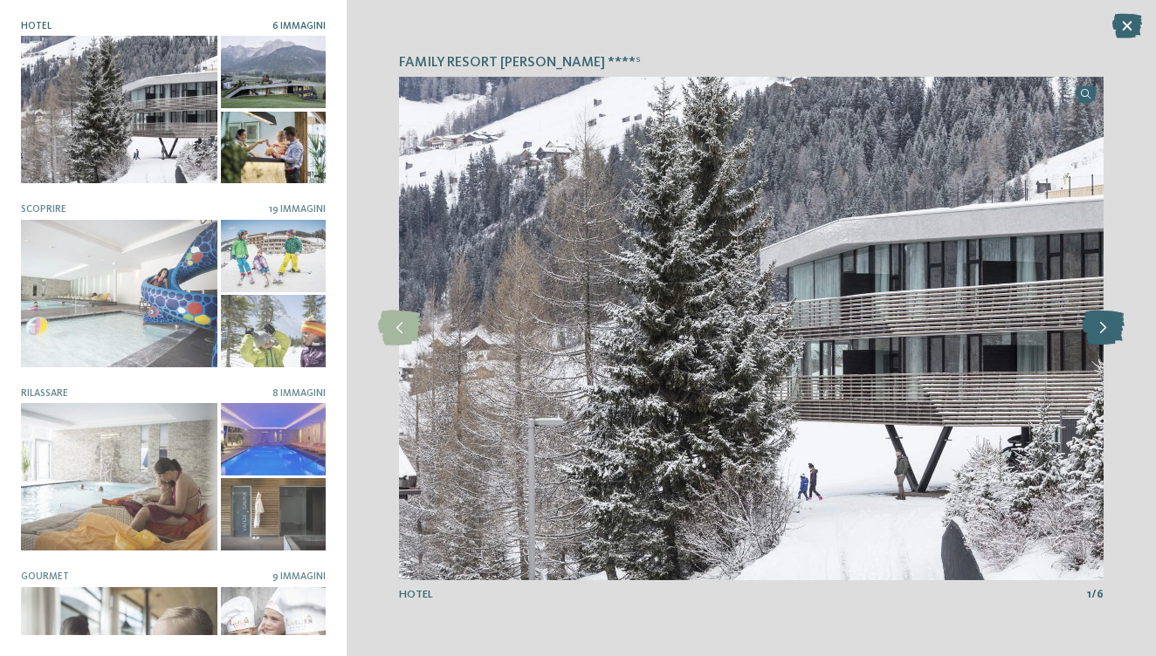
click at [1095, 329] on icon at bounding box center [1102, 328] width 43 height 35
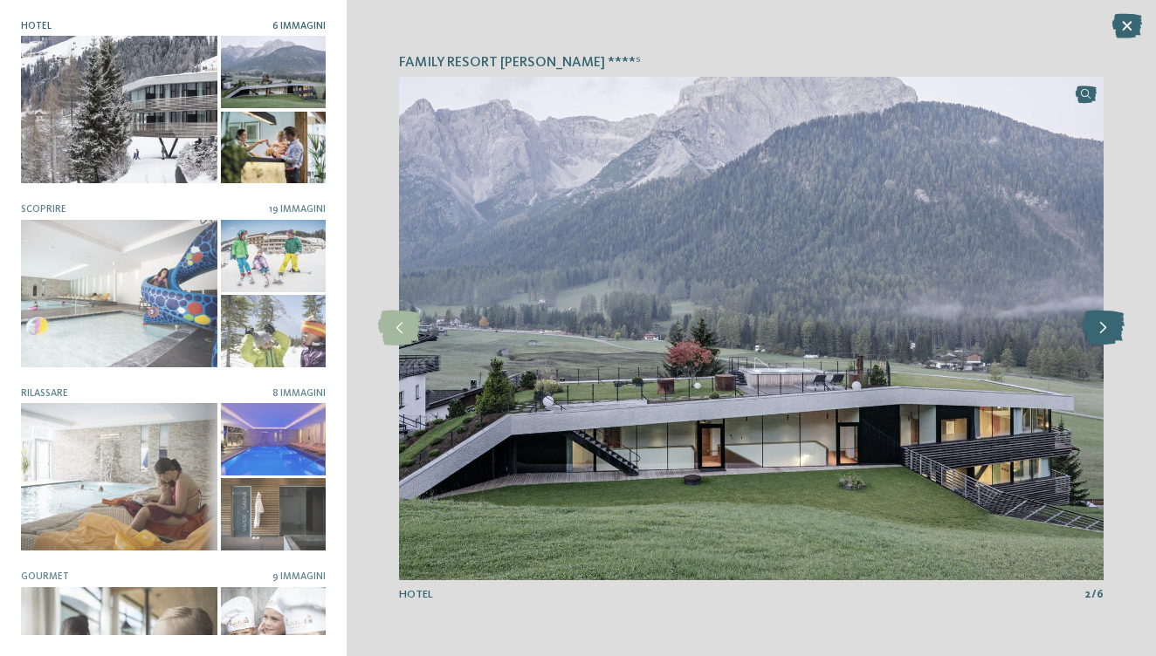
click at [1095, 329] on icon at bounding box center [1102, 328] width 43 height 35
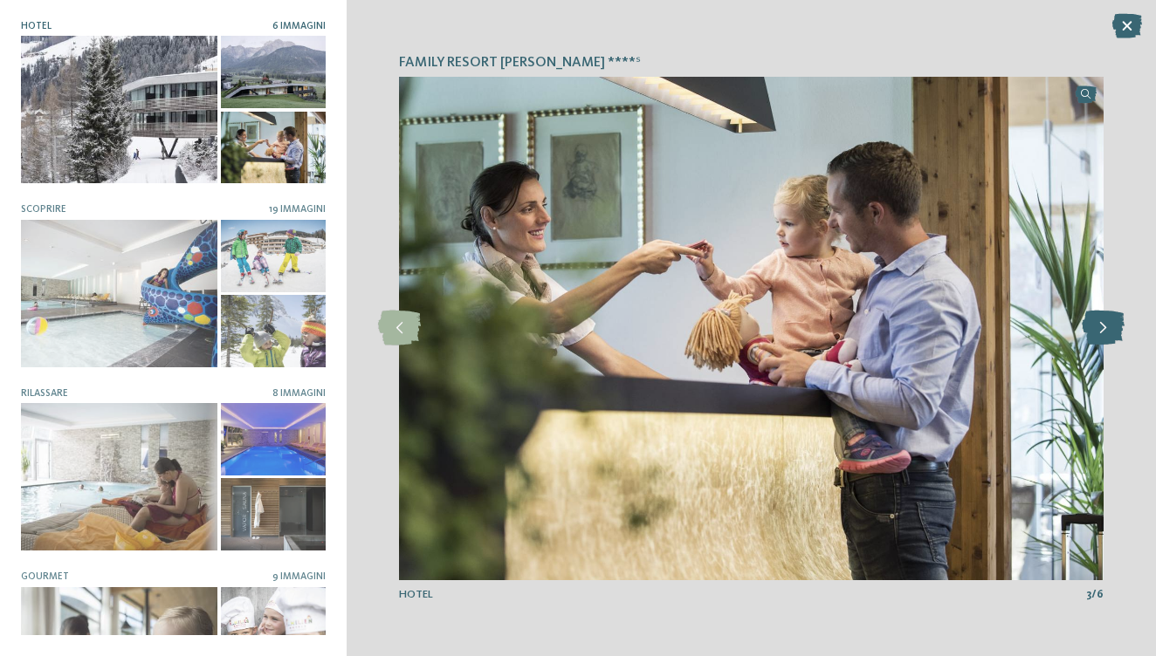
click at [1095, 329] on icon at bounding box center [1102, 328] width 43 height 35
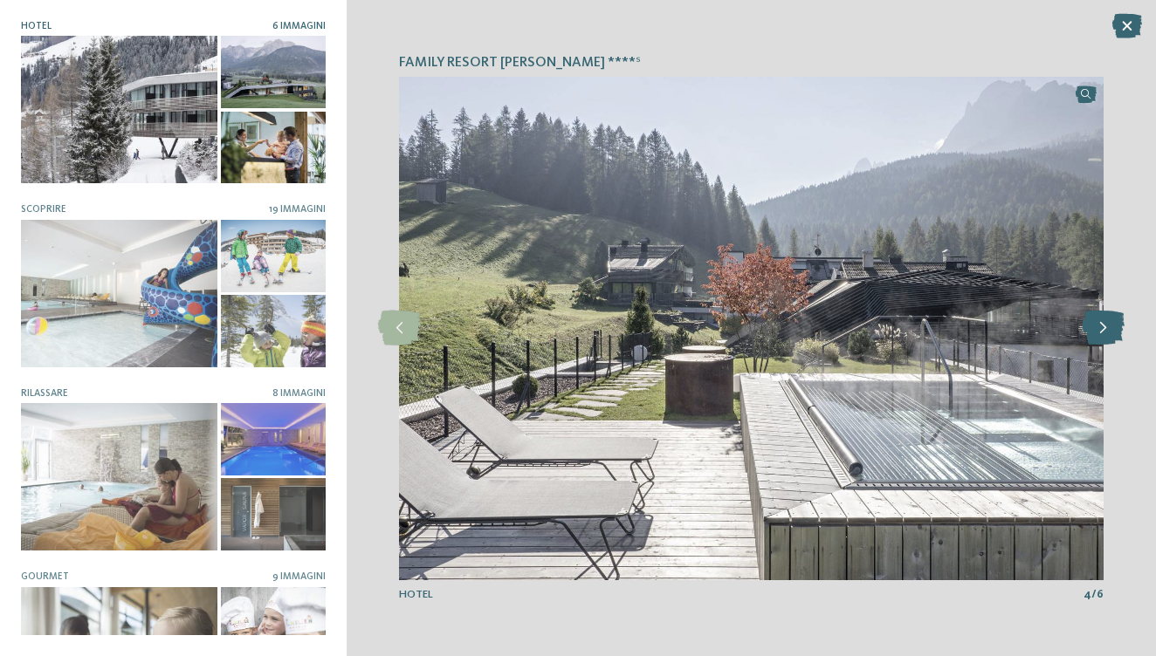
click at [1096, 329] on icon at bounding box center [1102, 328] width 43 height 35
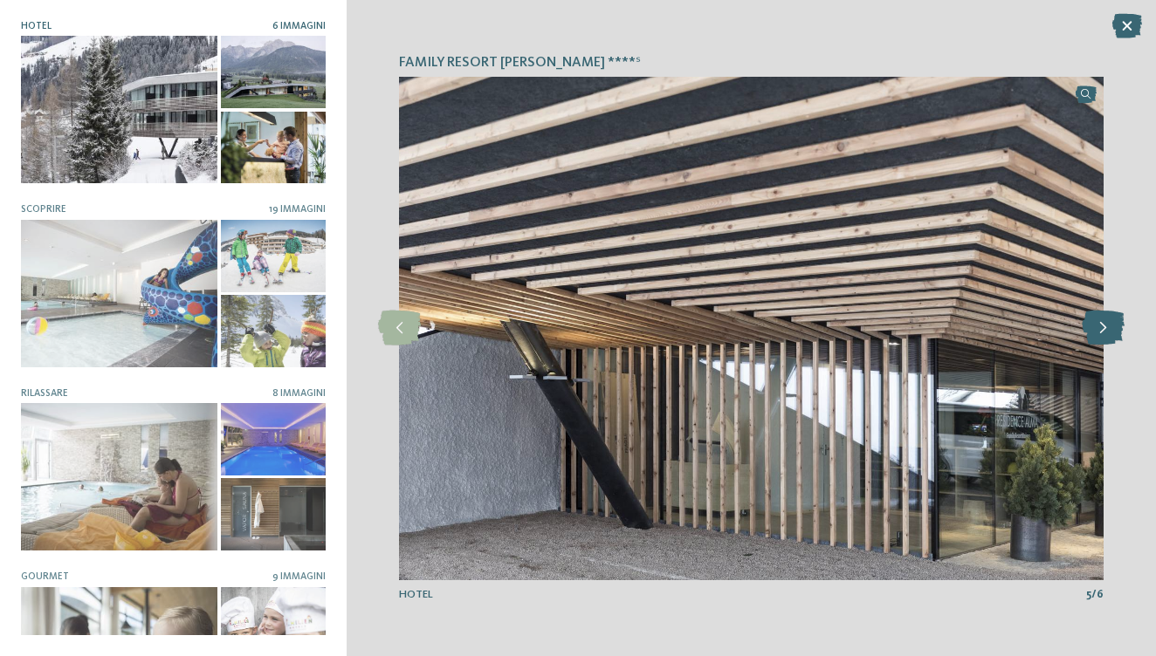
click at [1096, 329] on icon at bounding box center [1102, 328] width 43 height 35
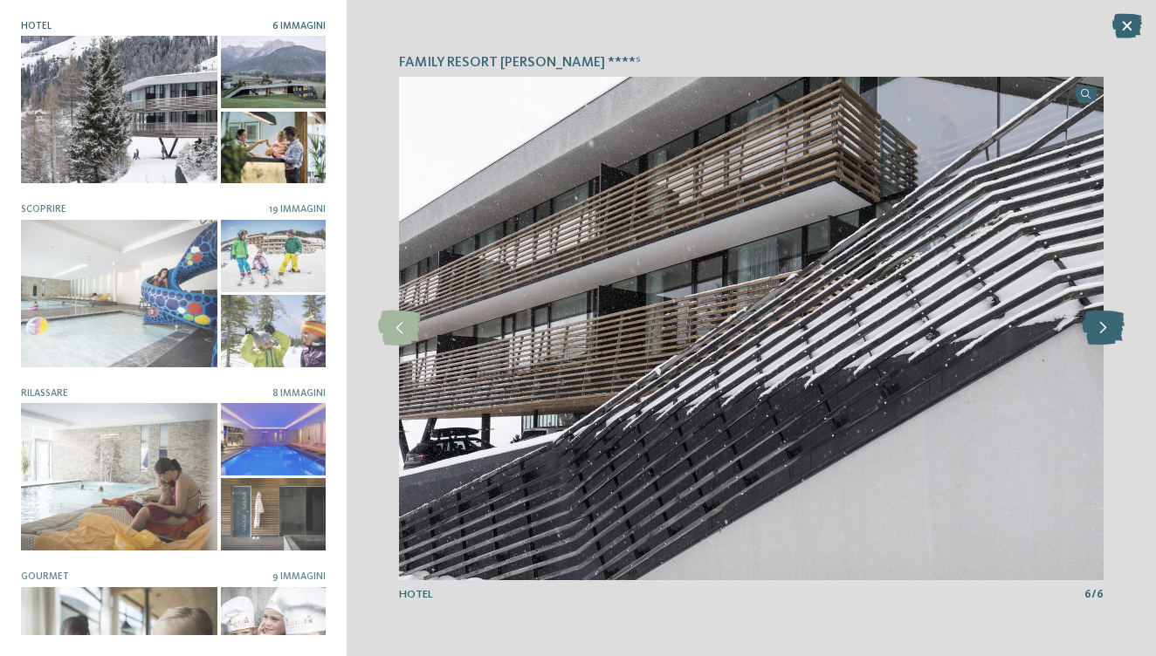
click at [1096, 329] on icon at bounding box center [1102, 328] width 43 height 35
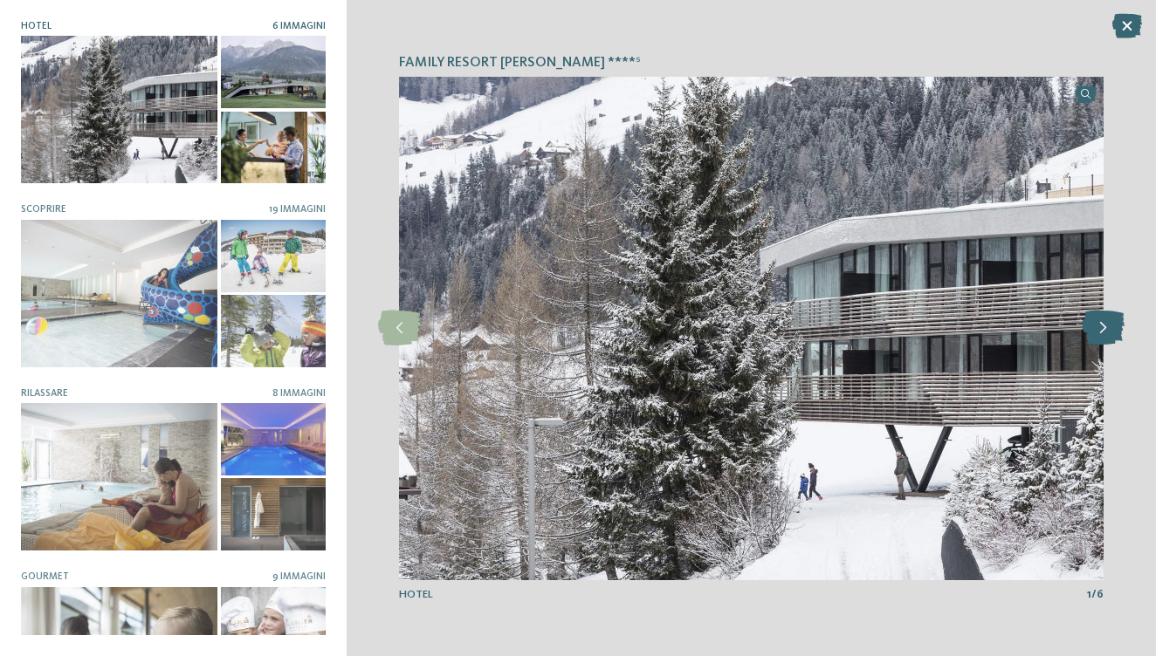
click at [1103, 325] on icon at bounding box center [1102, 328] width 43 height 35
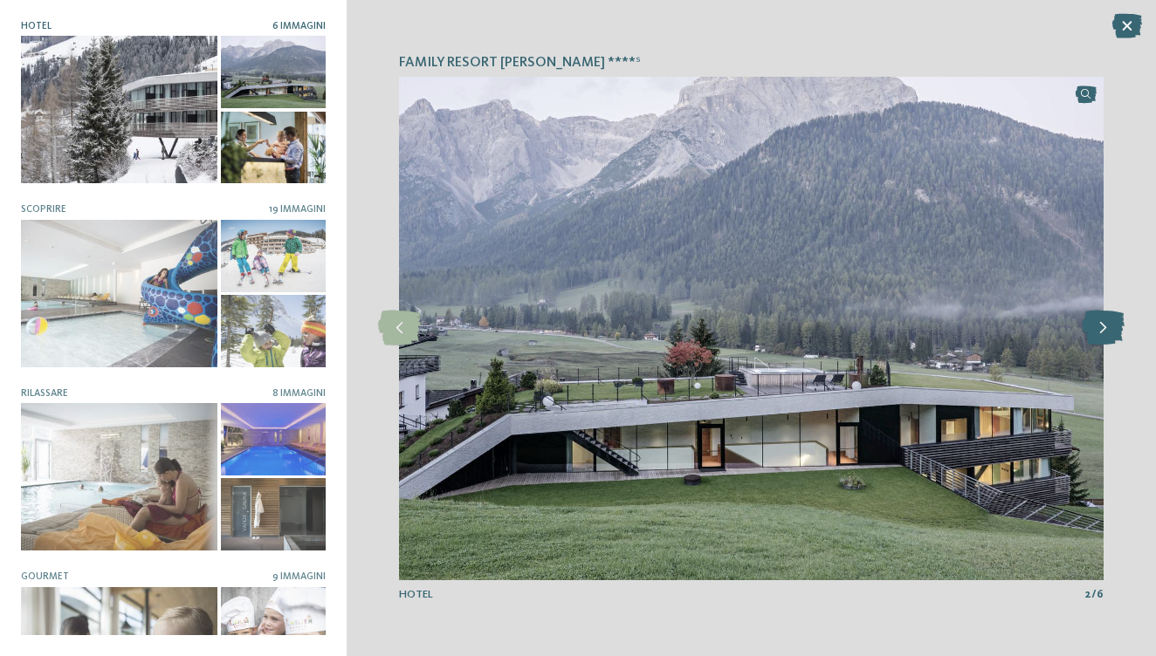
click at [1100, 318] on icon at bounding box center [1102, 328] width 43 height 35
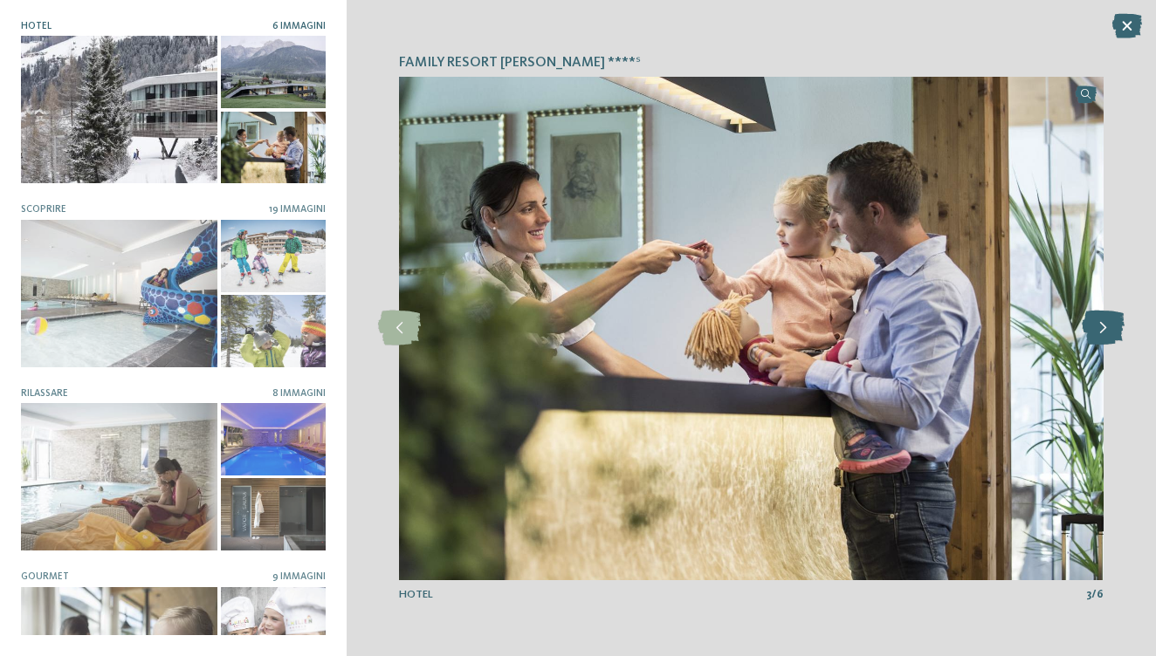
click at [1100, 319] on icon at bounding box center [1102, 328] width 43 height 35
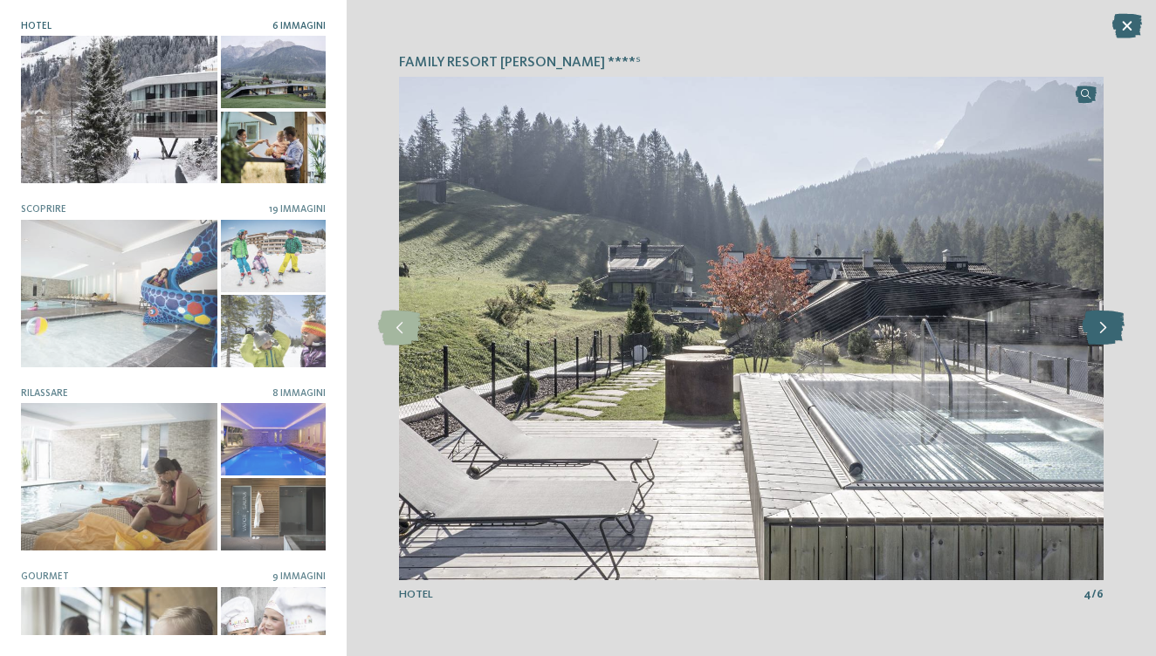
click at [1100, 319] on icon at bounding box center [1102, 328] width 43 height 35
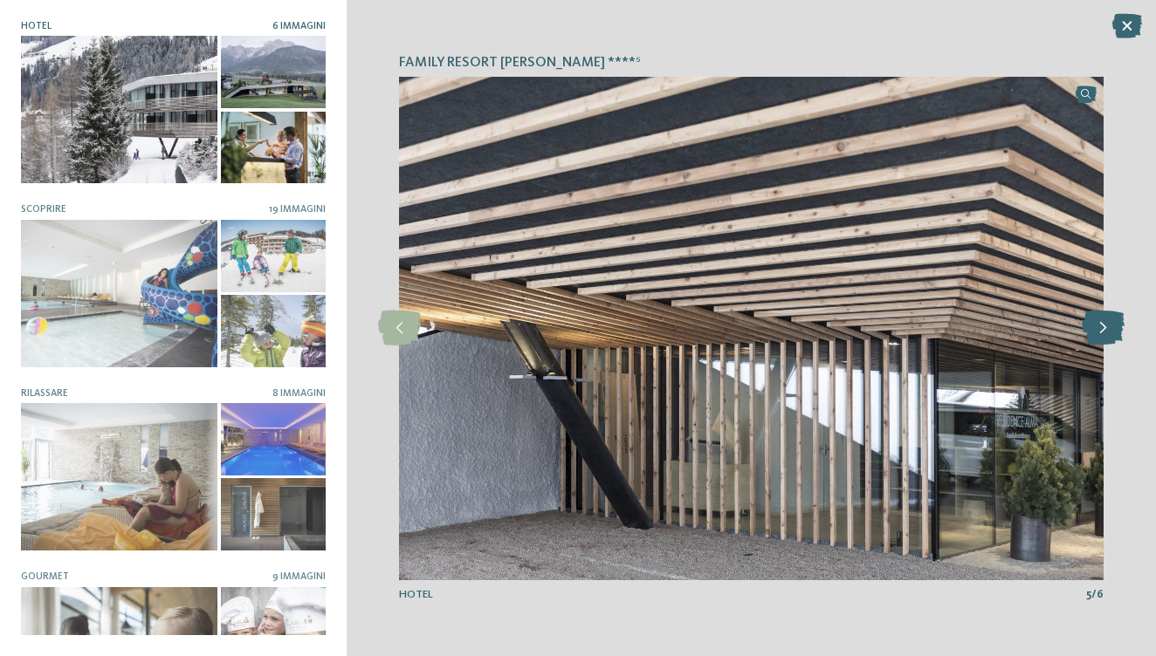
click at [1100, 319] on icon at bounding box center [1102, 328] width 43 height 35
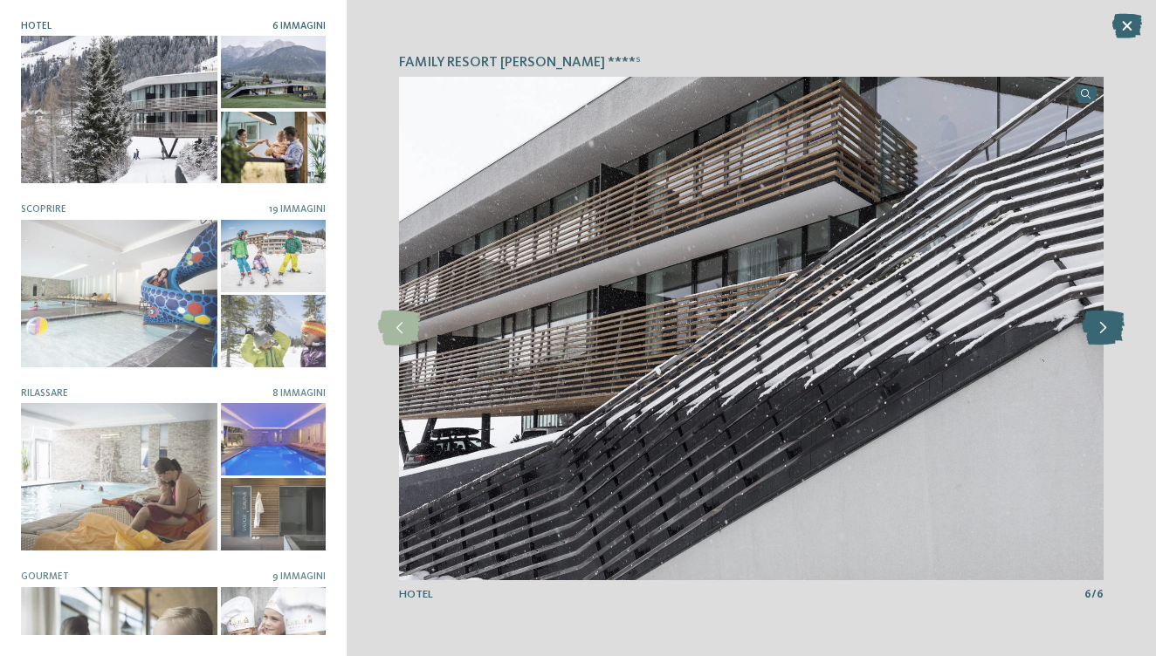
click at [1100, 319] on icon at bounding box center [1102, 328] width 43 height 35
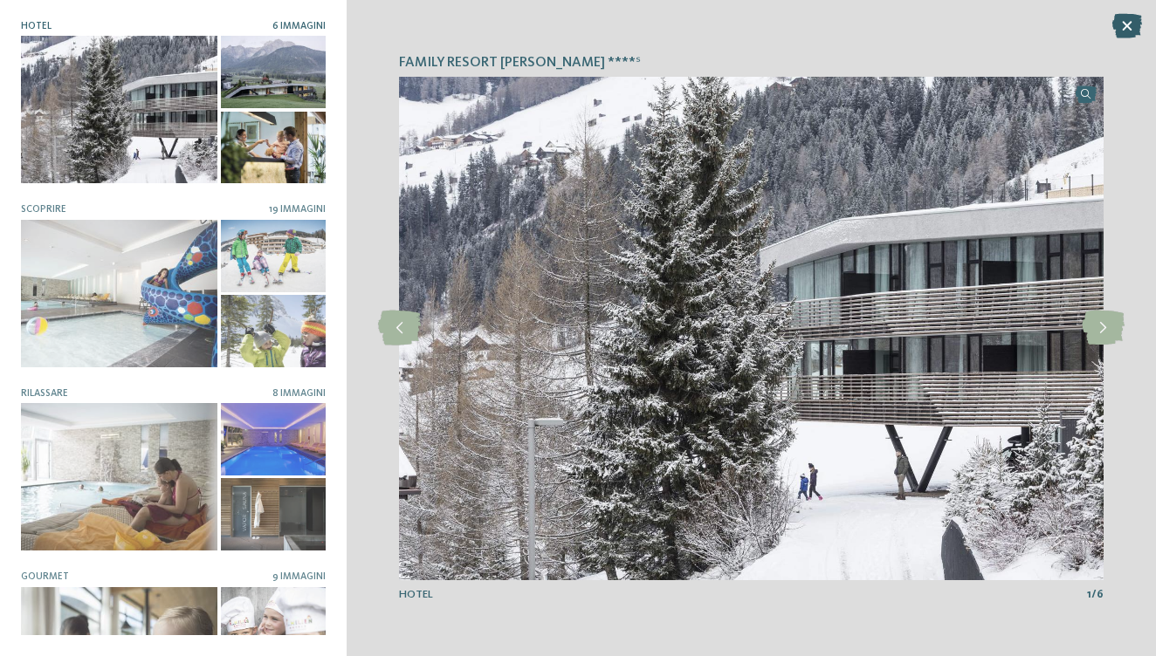
click at [1135, 31] on icon at bounding box center [1127, 26] width 30 height 24
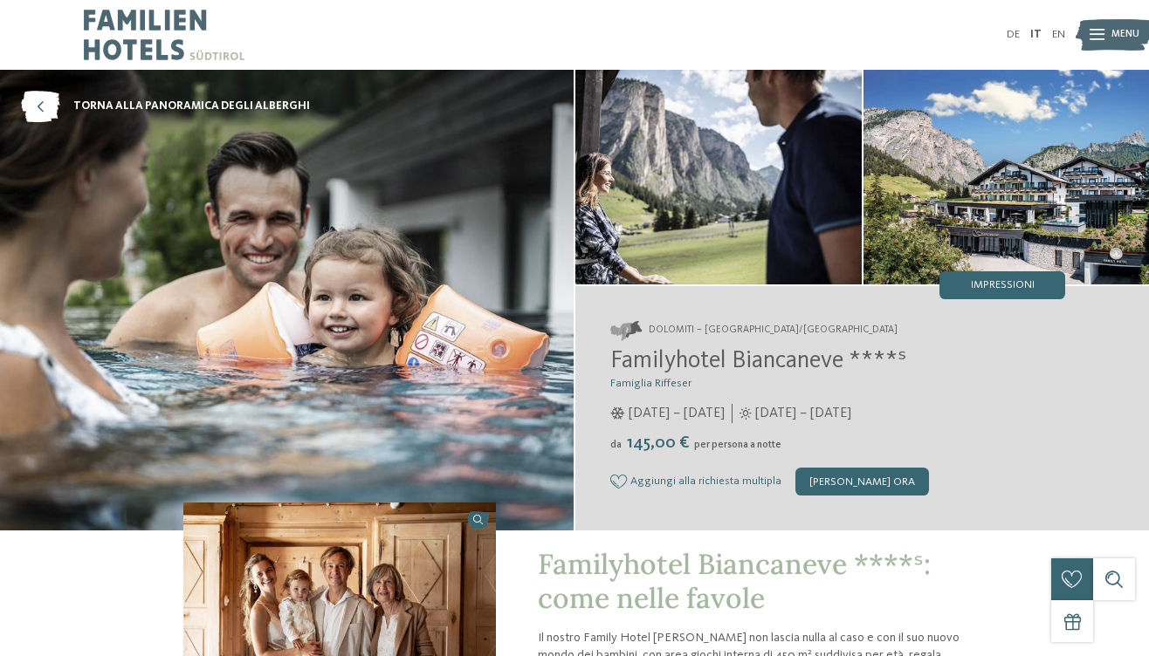
click at [776, 195] on img at bounding box center [718, 177] width 286 height 215
click at [1021, 288] on span "Impressioni" at bounding box center [1003, 285] width 64 height 11
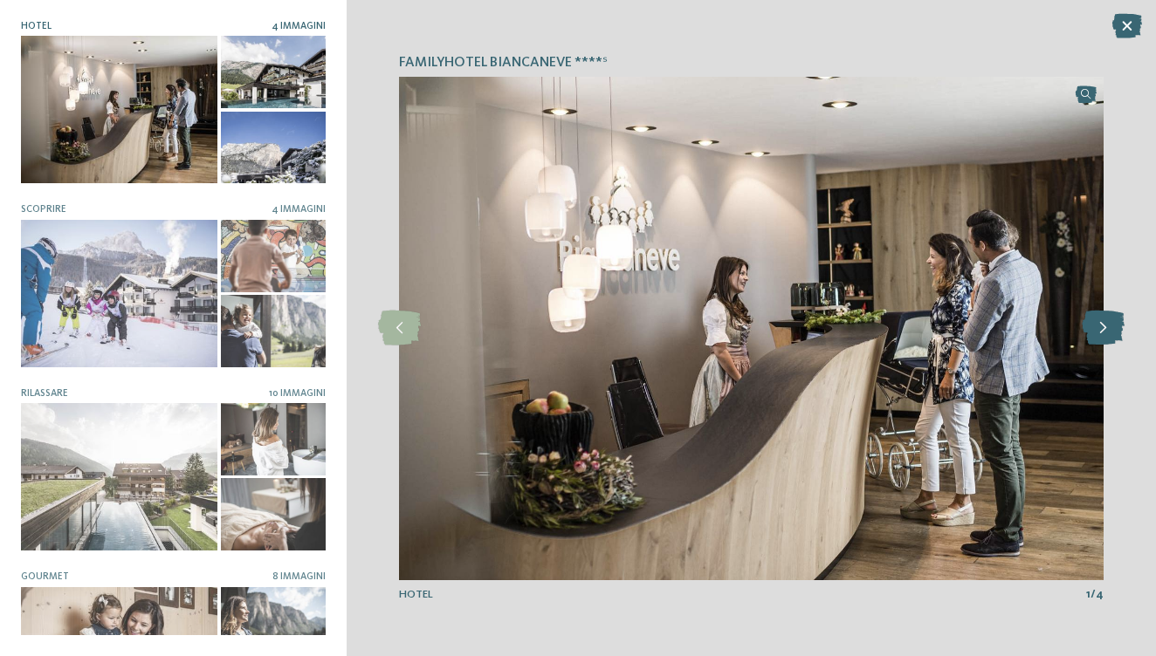
click at [1110, 332] on icon at bounding box center [1102, 328] width 43 height 35
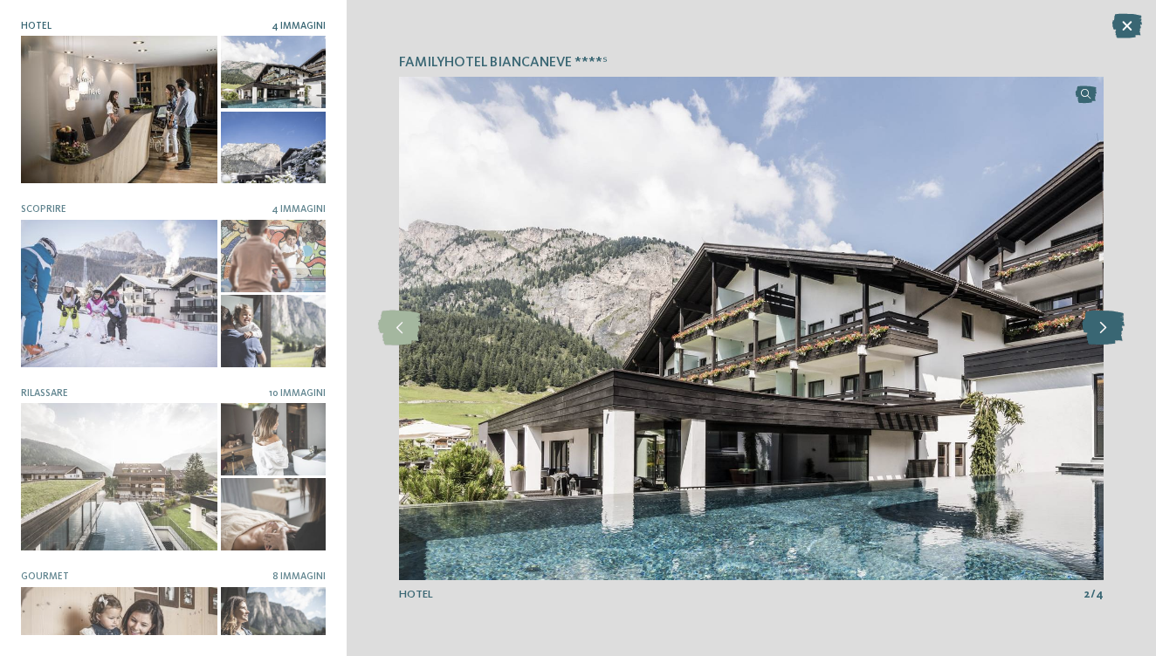
click at [1110, 332] on icon at bounding box center [1102, 328] width 43 height 35
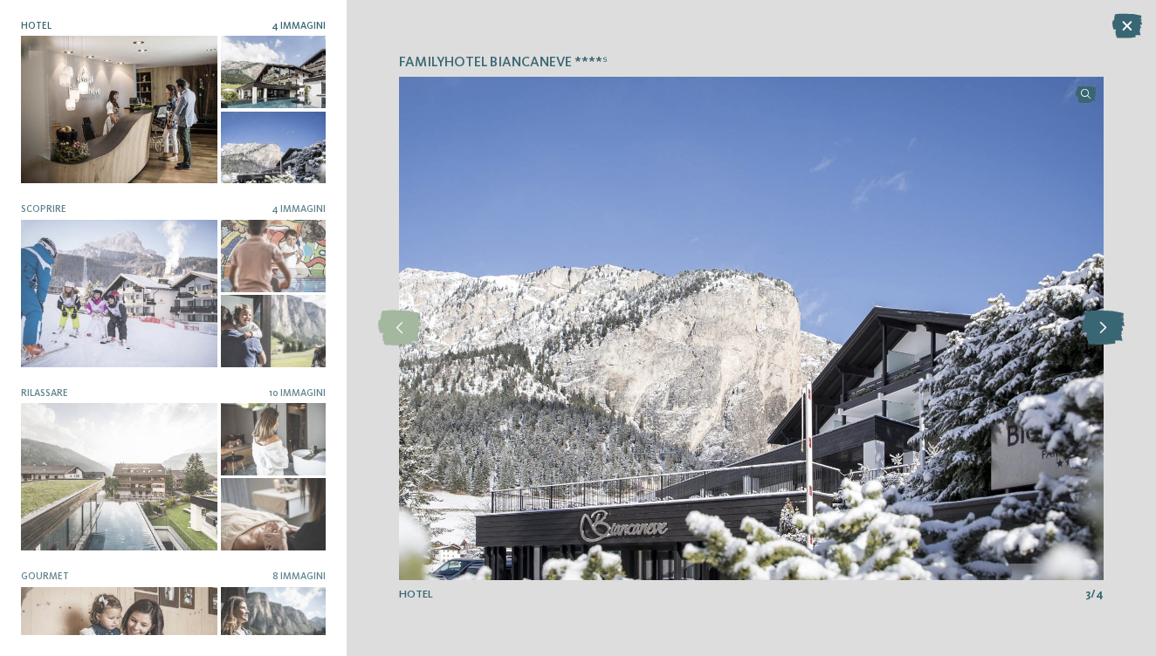
click at [1109, 332] on icon at bounding box center [1102, 328] width 43 height 35
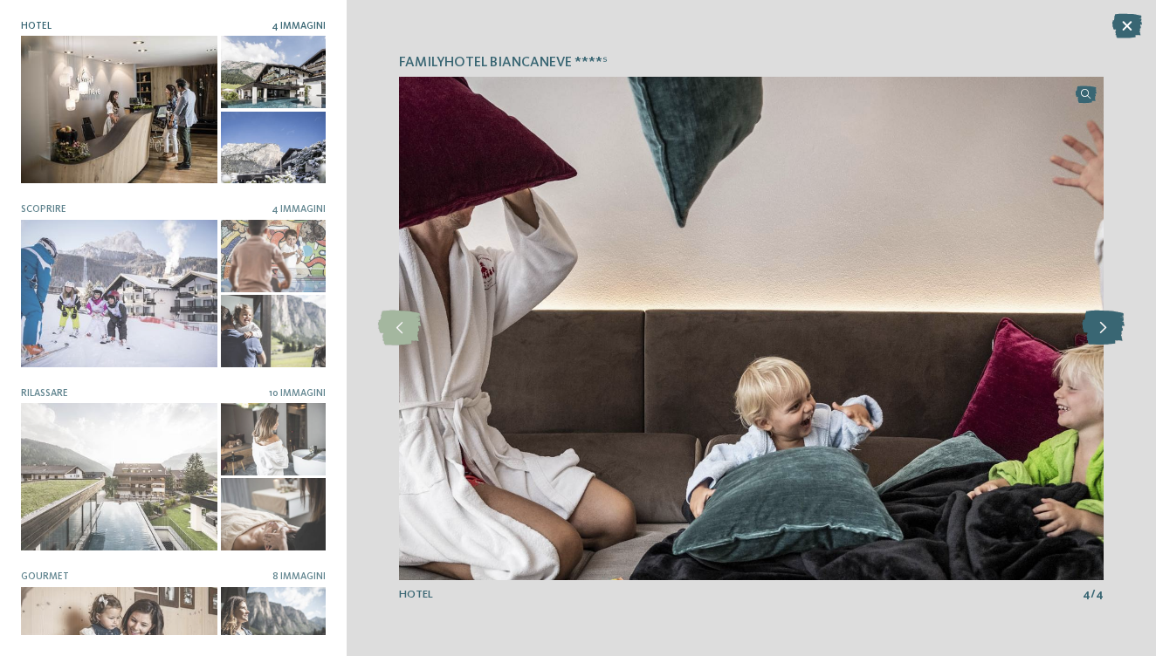
click at [1108, 330] on icon at bounding box center [1102, 328] width 43 height 35
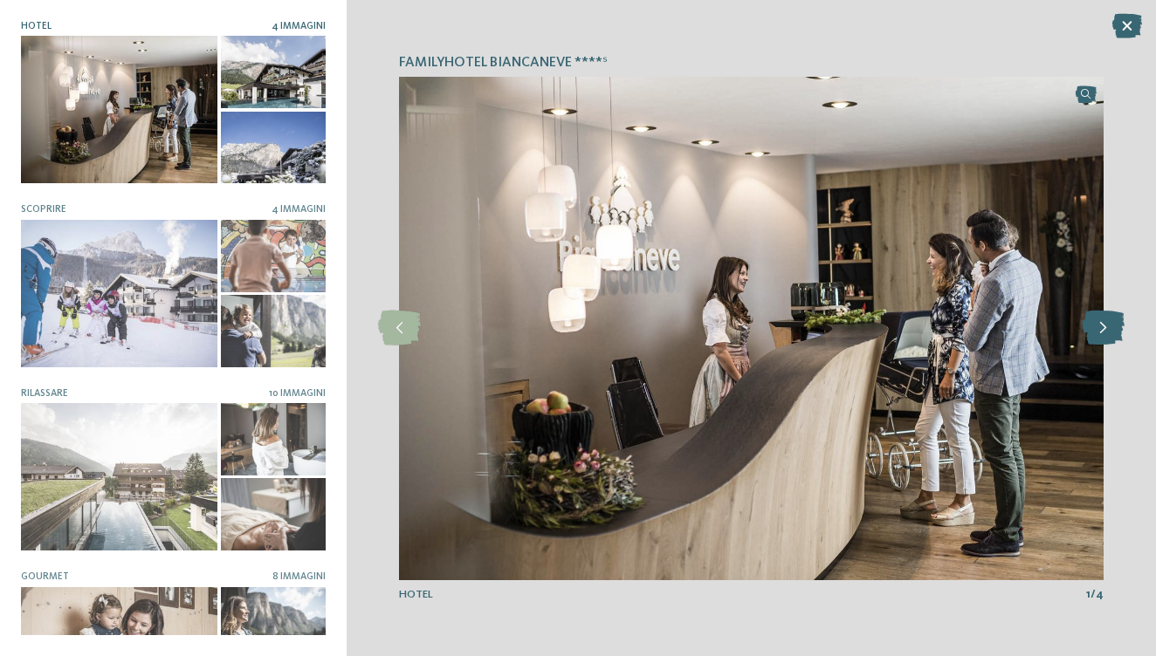
click at [1108, 330] on icon at bounding box center [1102, 328] width 43 height 35
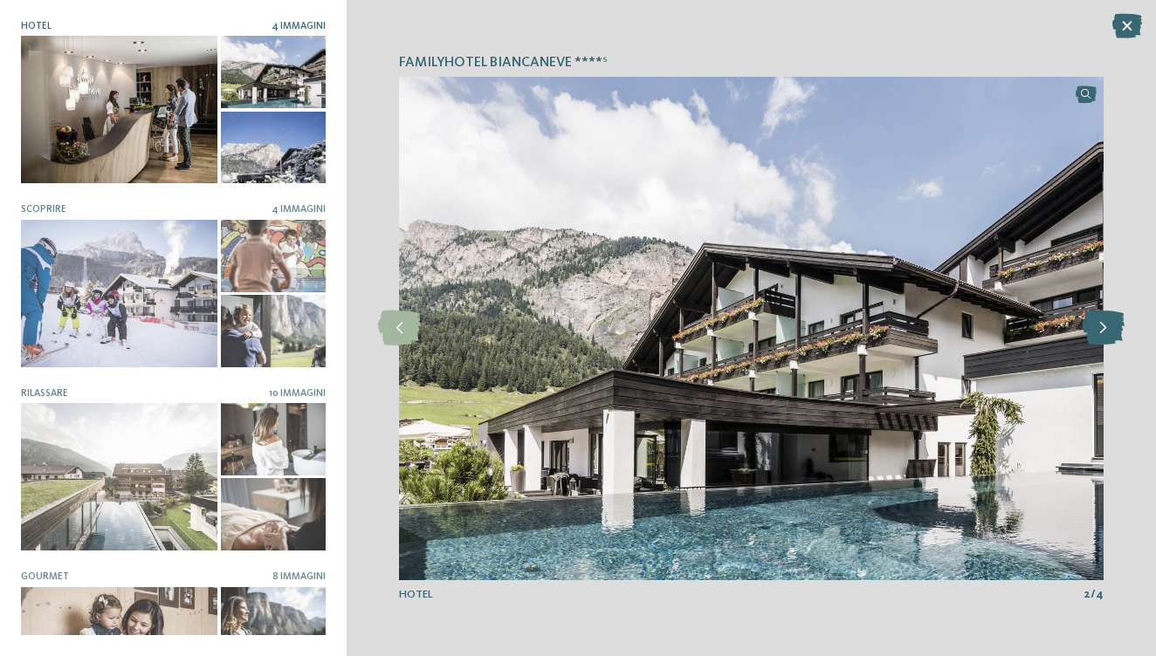
click at [1108, 330] on icon at bounding box center [1102, 328] width 43 height 35
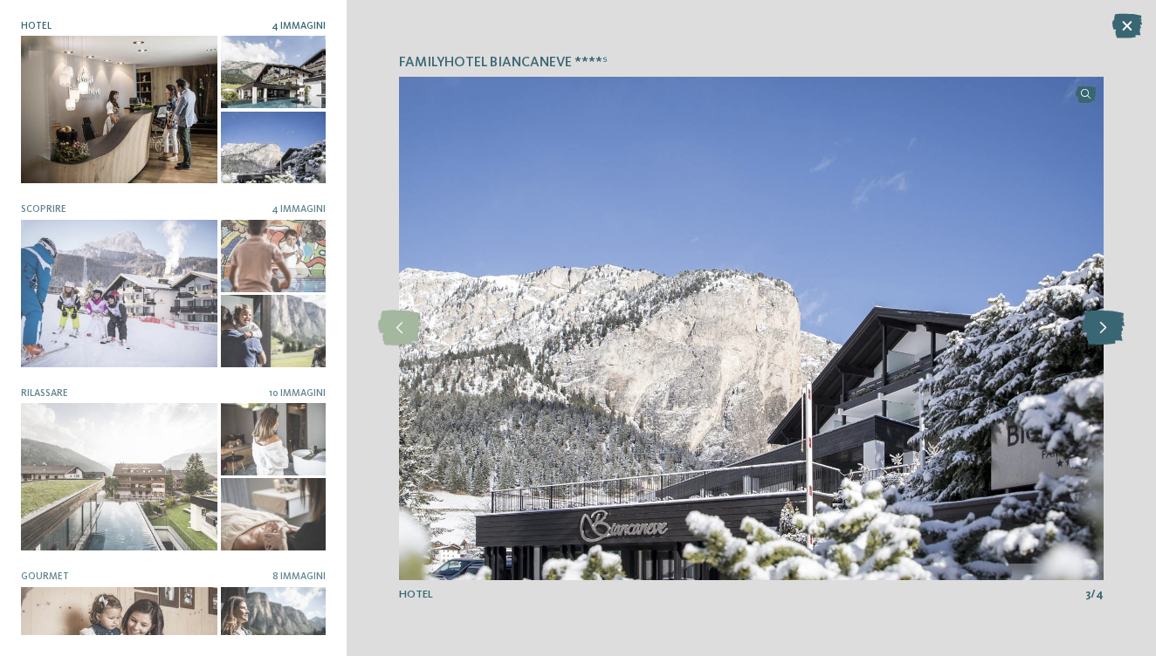
click at [1108, 330] on icon at bounding box center [1102, 328] width 43 height 35
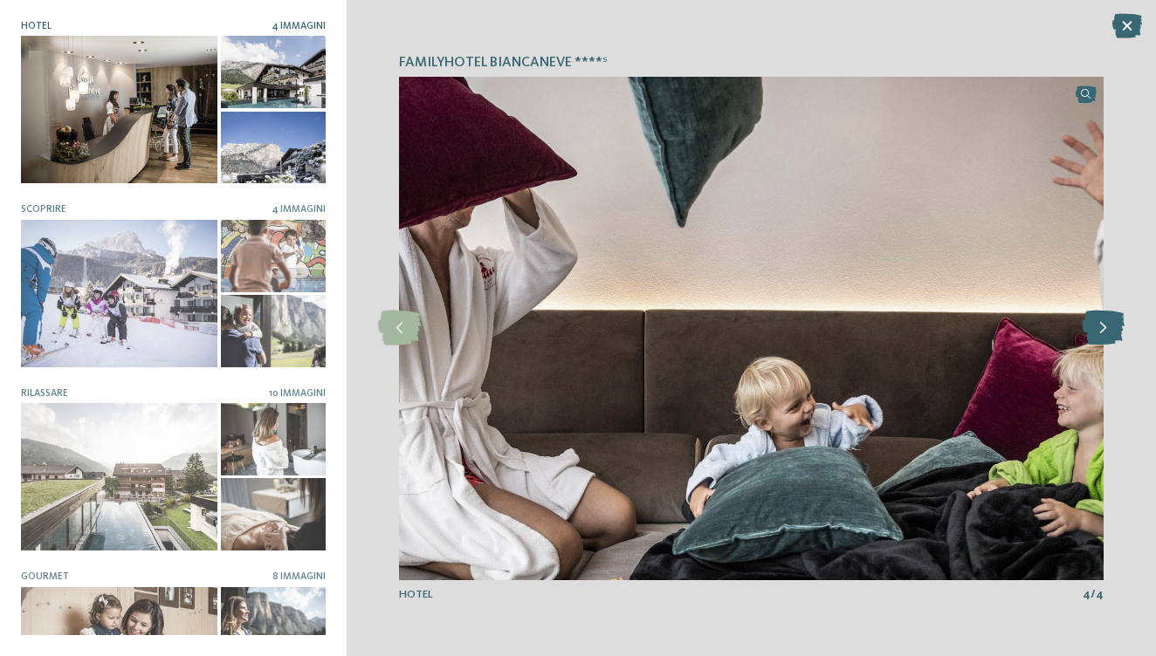
click at [1107, 329] on icon at bounding box center [1102, 328] width 43 height 35
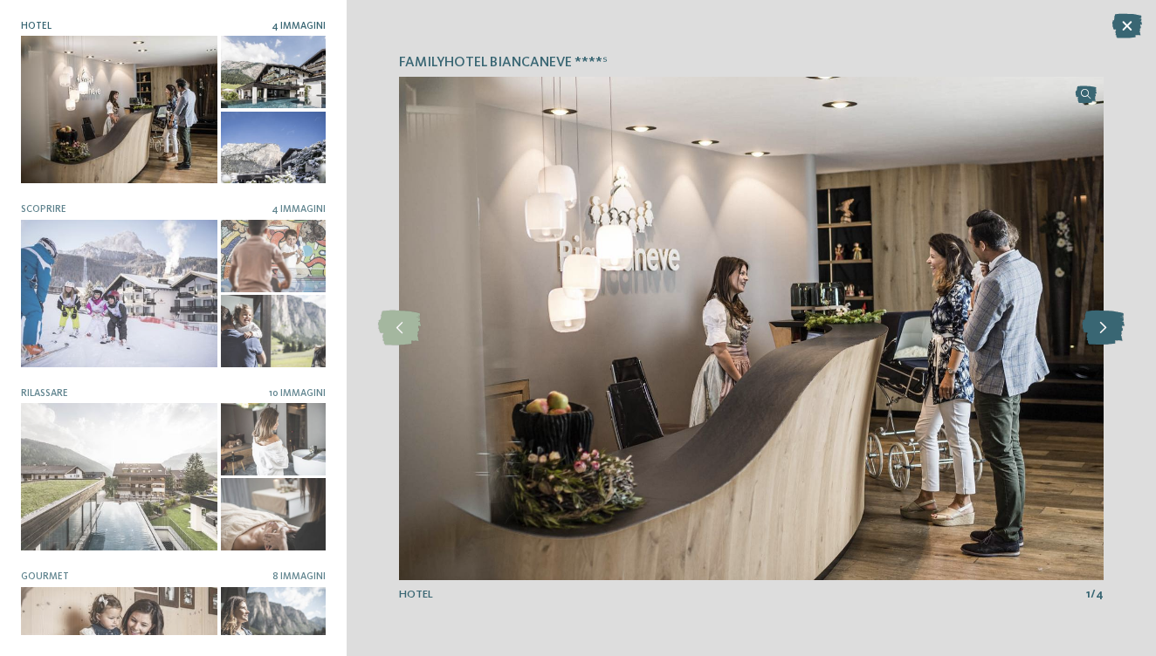
click at [1107, 329] on icon at bounding box center [1102, 328] width 43 height 35
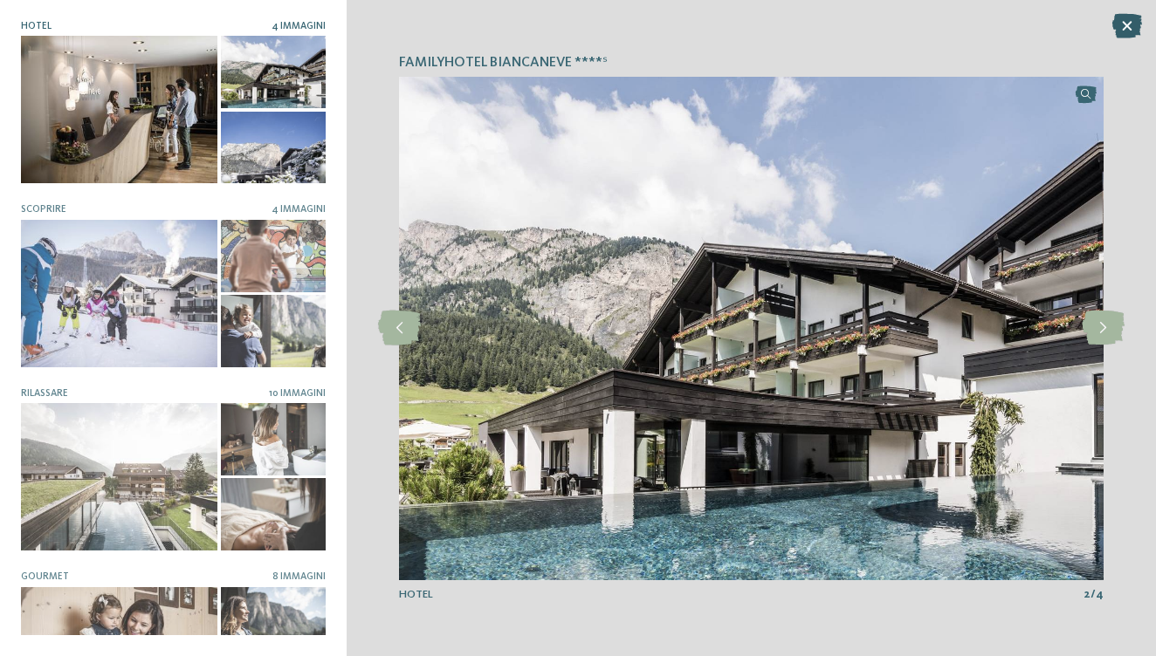
click at [1120, 30] on icon at bounding box center [1127, 26] width 30 height 24
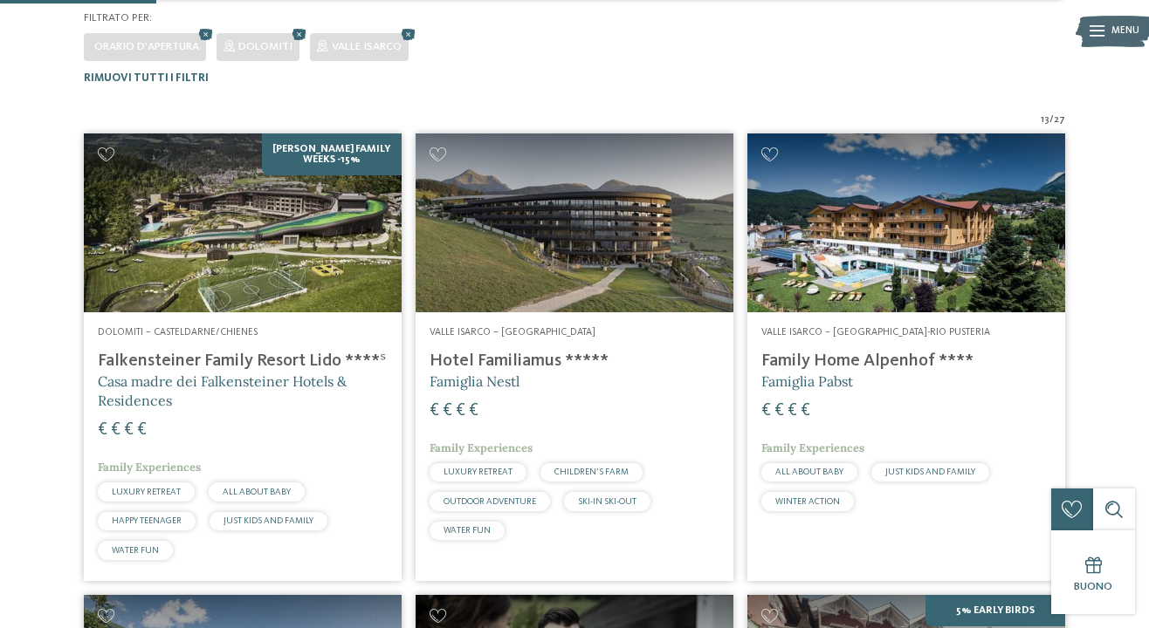
click at [318, 227] on img at bounding box center [243, 223] width 318 height 179
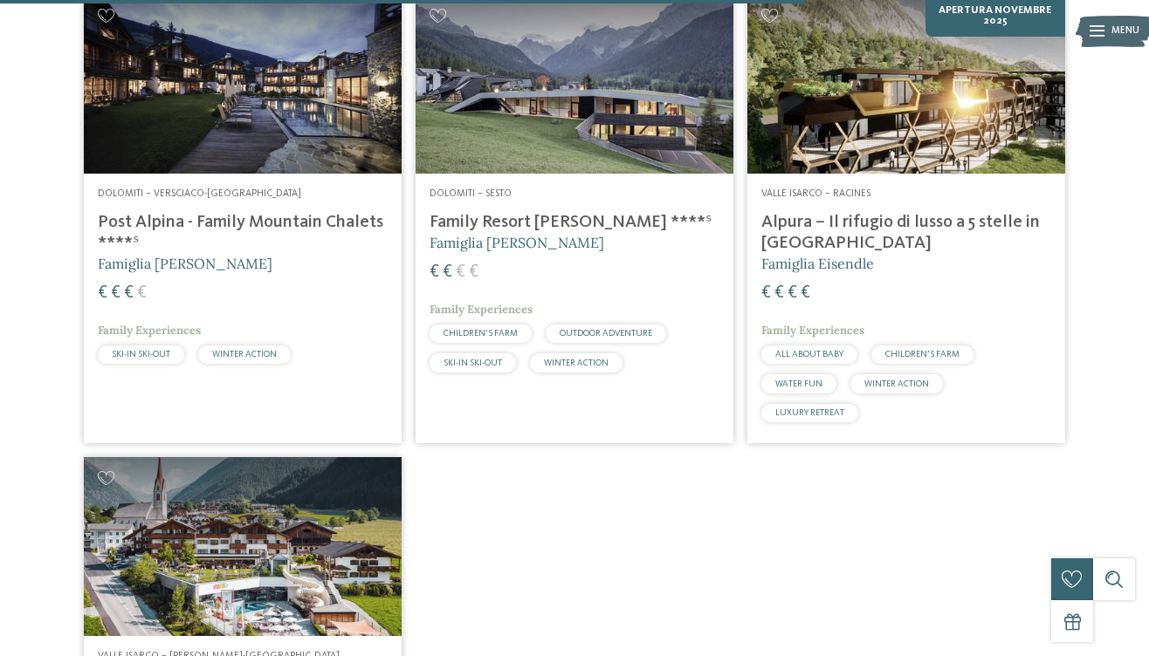
scroll to position [2049, 0]
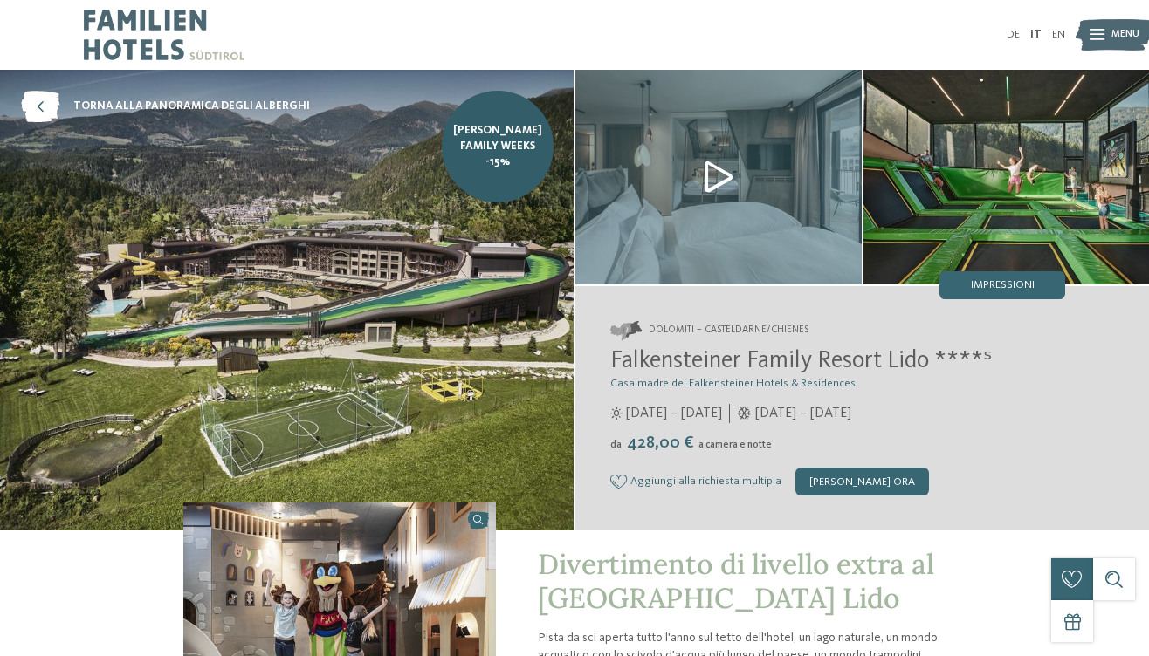
click at [717, 172] on img at bounding box center [718, 177] width 286 height 215
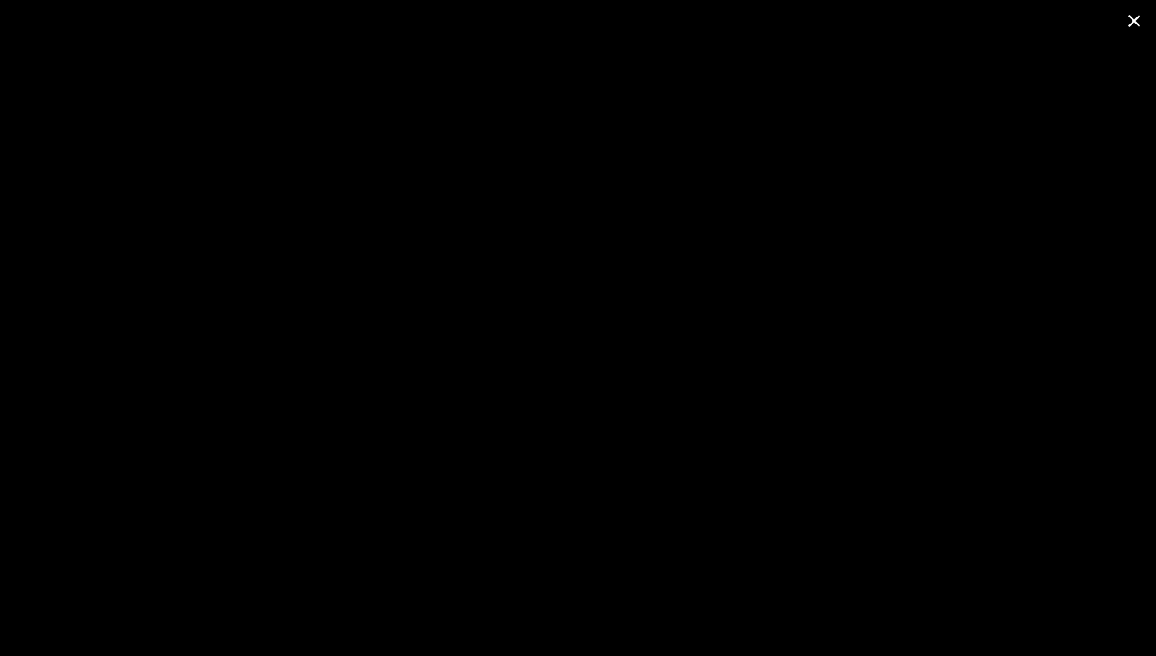
click at [1131, 24] on span at bounding box center [1134, 20] width 44 height 41
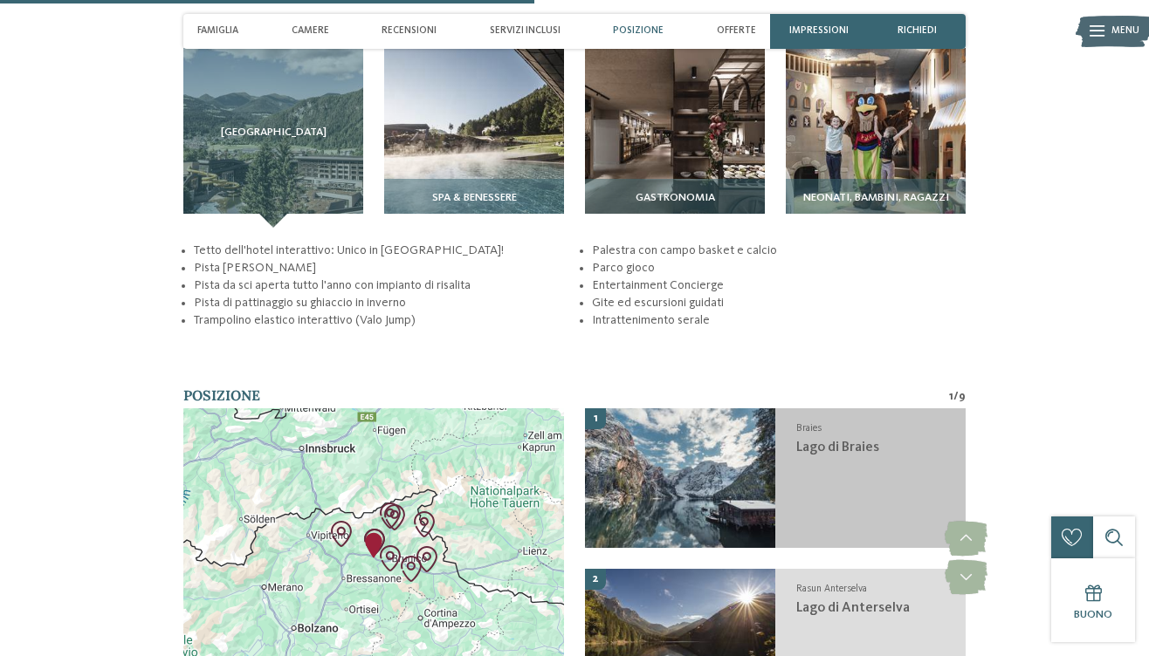
scroll to position [2268, 0]
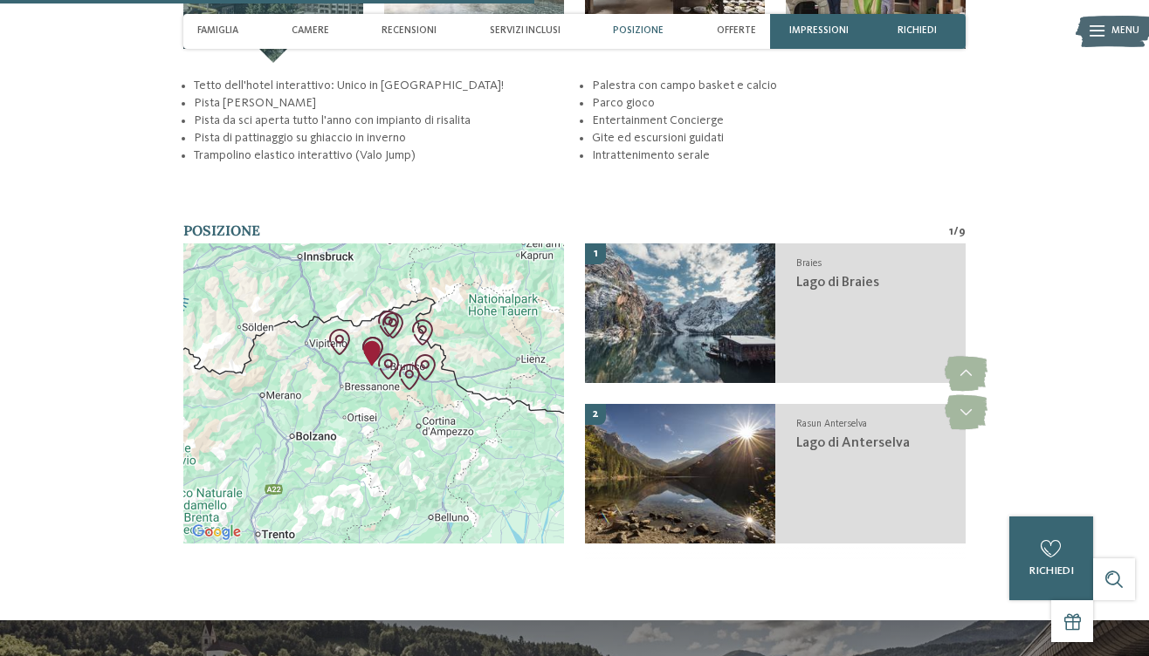
drag, startPoint x: 446, startPoint y: 455, endPoint x: 446, endPoint y: 426, distance: 28.8
click at [446, 426] on div at bounding box center [373, 394] width 381 height 300
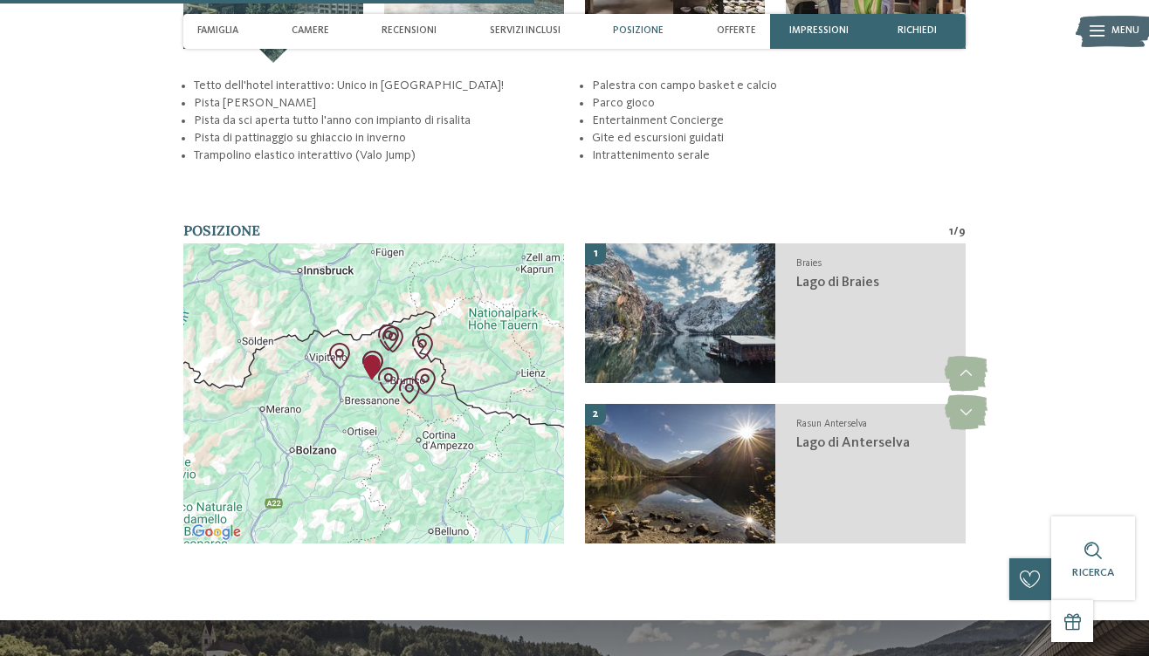
drag, startPoint x: 315, startPoint y: 398, endPoint x: 314, endPoint y: 414, distance: 15.7
click at [314, 414] on div at bounding box center [373, 394] width 381 height 300
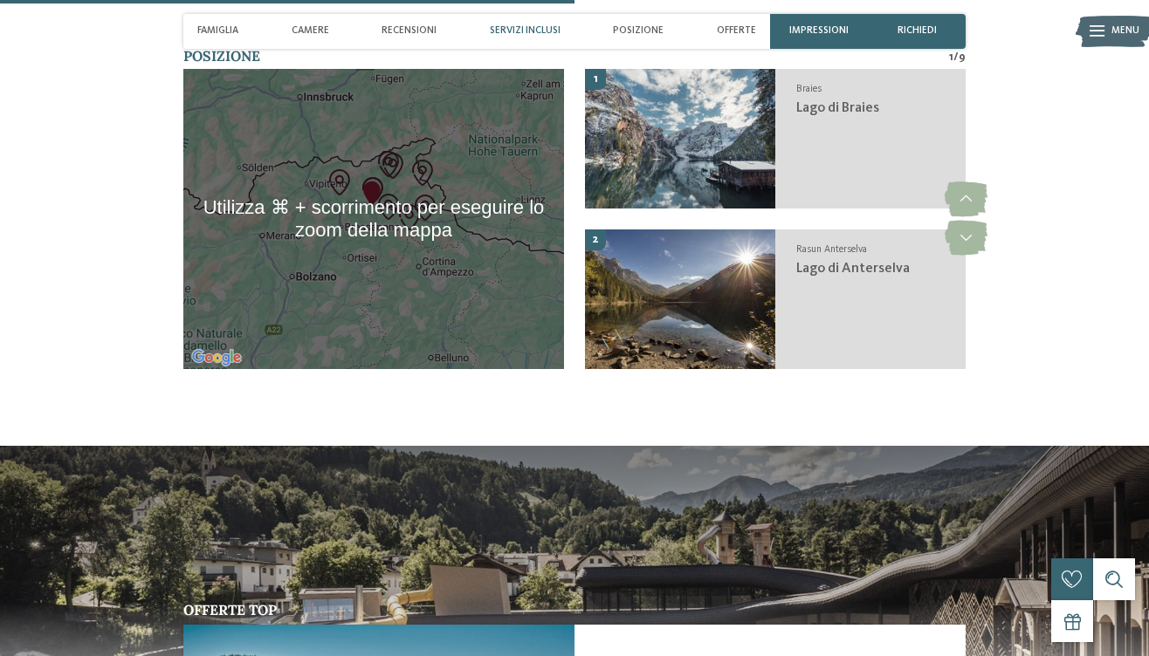
scroll to position [2426, 0]
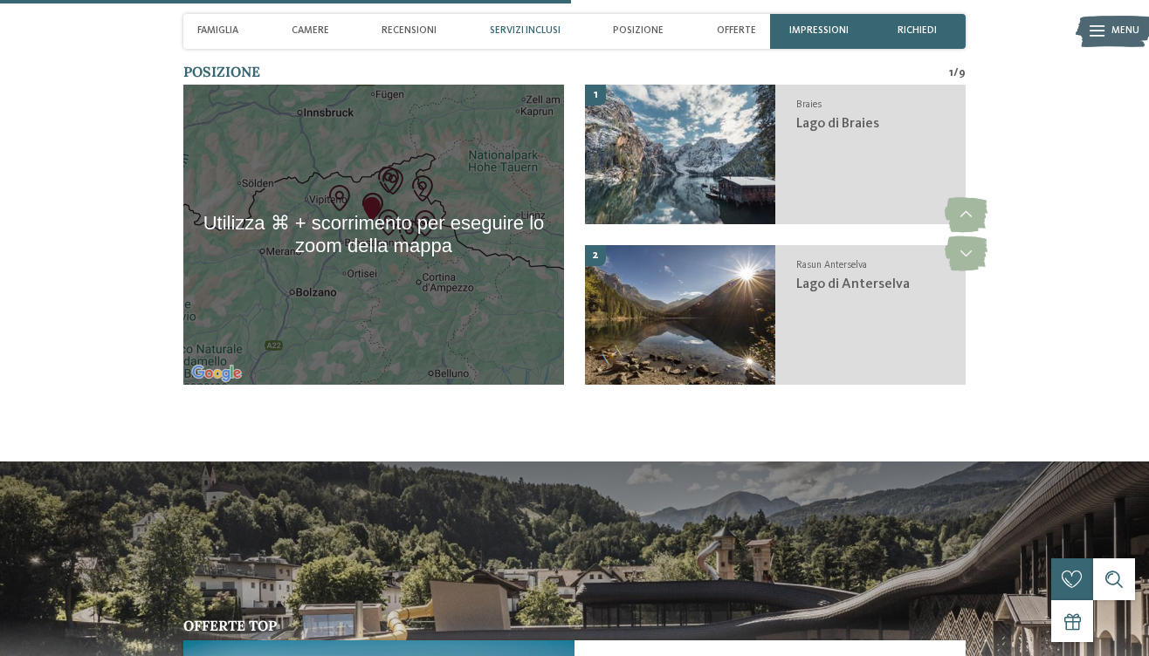
click at [319, 264] on div at bounding box center [373, 235] width 381 height 300
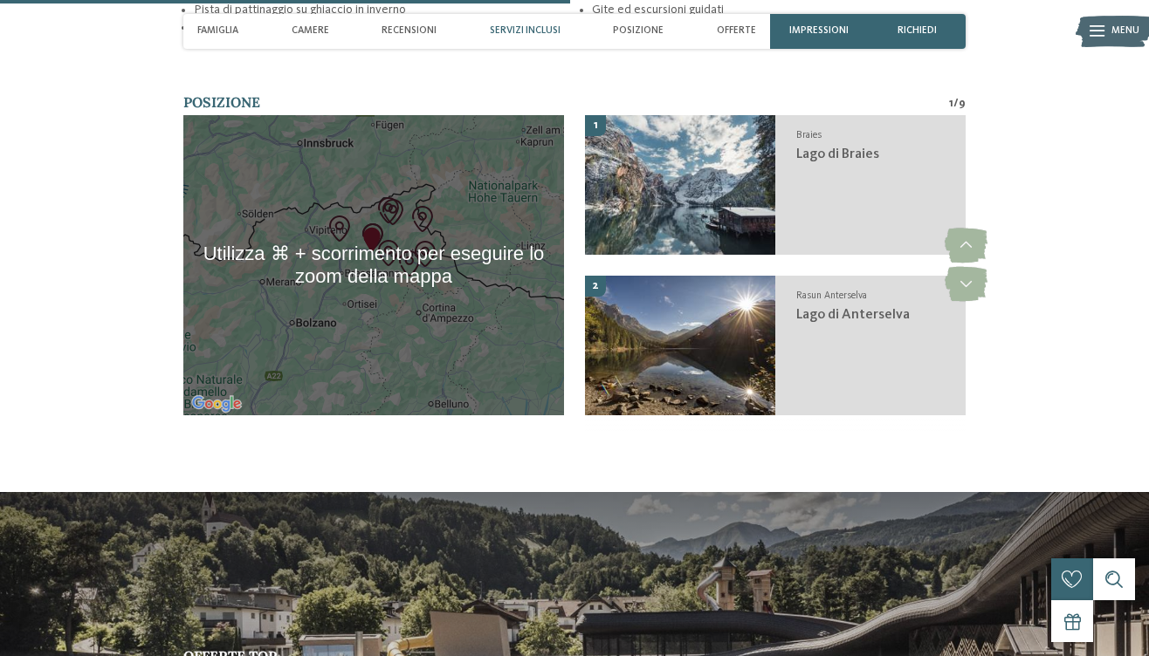
scroll to position [2342, 0]
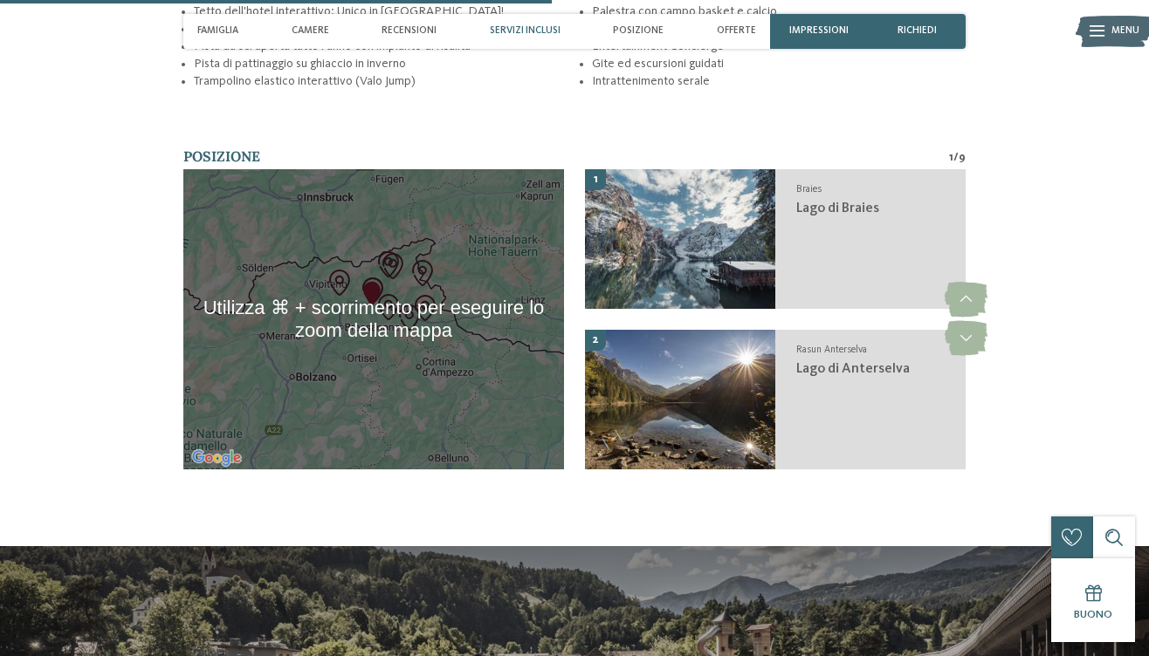
click at [342, 356] on div at bounding box center [373, 319] width 381 height 300
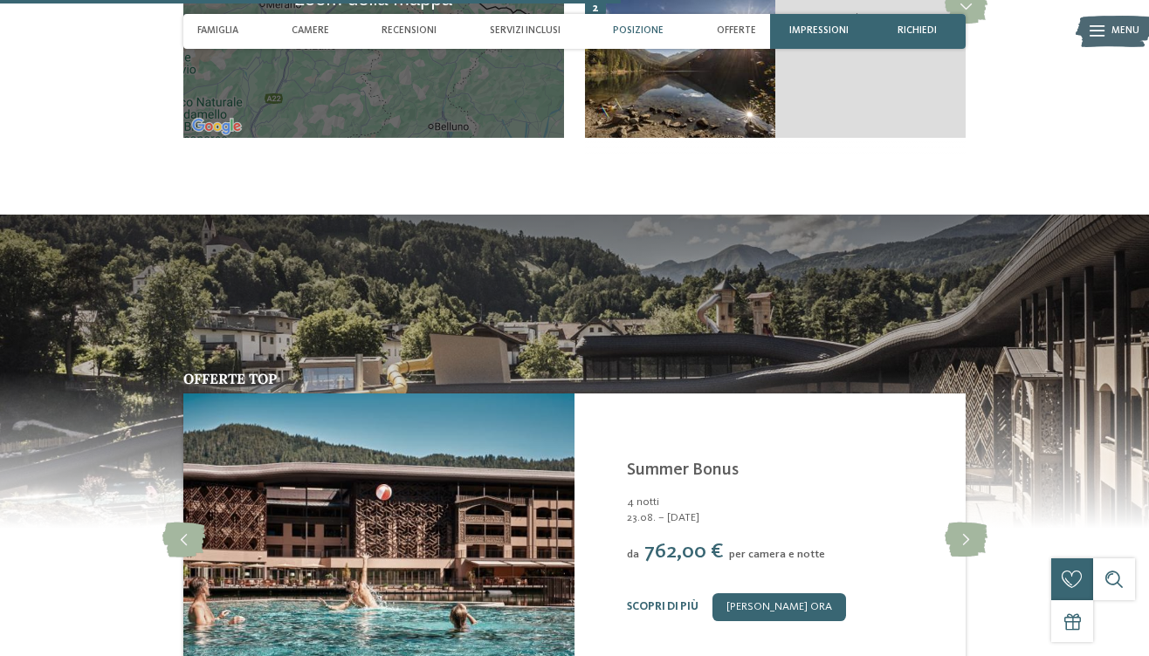
scroll to position [2976, 0]
